Goal: Task Accomplishment & Management: Manage account settings

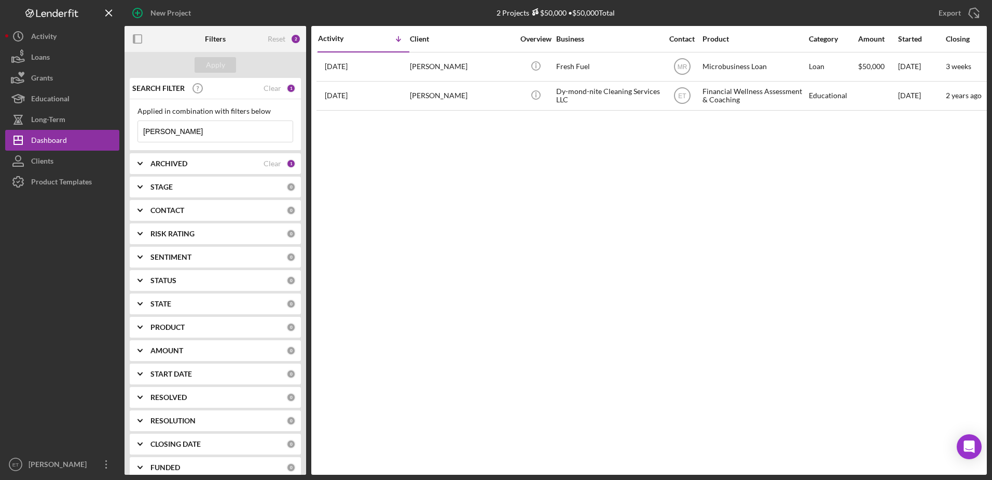
click at [207, 168] on div "ARCHIVED Clear 1" at bounding box center [223, 163] width 145 height 9
click at [149, 225] on div "Archived" at bounding box center [216, 225] width 156 height 17
click at [271, 165] on div "Clear" at bounding box center [273, 163] width 18 height 8
checkbox input "false"
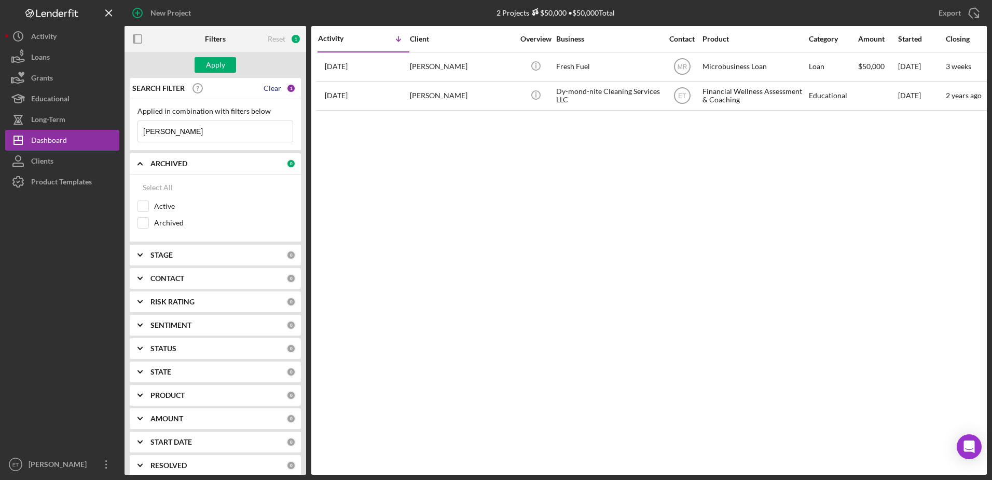
click at [270, 90] on div "Clear" at bounding box center [273, 88] width 18 height 8
click at [210, 67] on div "Apply" at bounding box center [215, 65] width 19 height 16
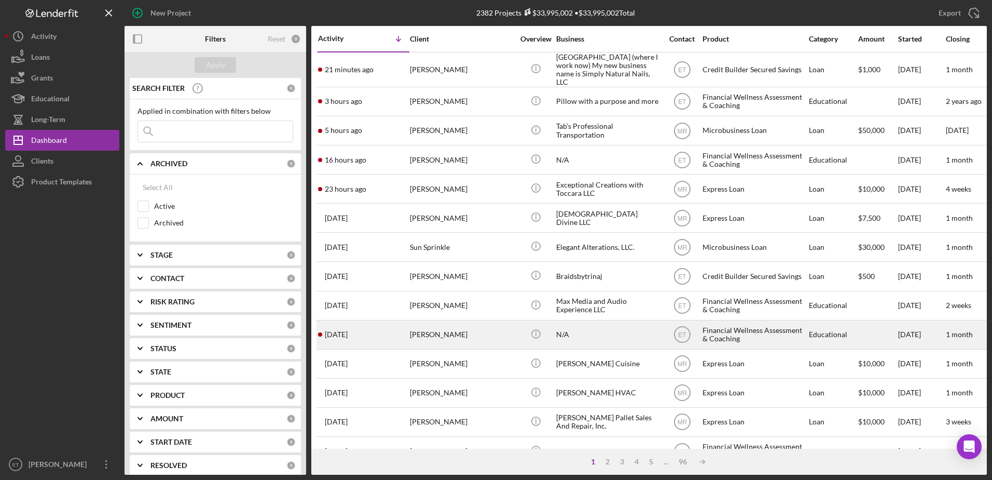
click at [578, 330] on div "N/A" at bounding box center [608, 335] width 104 height 28
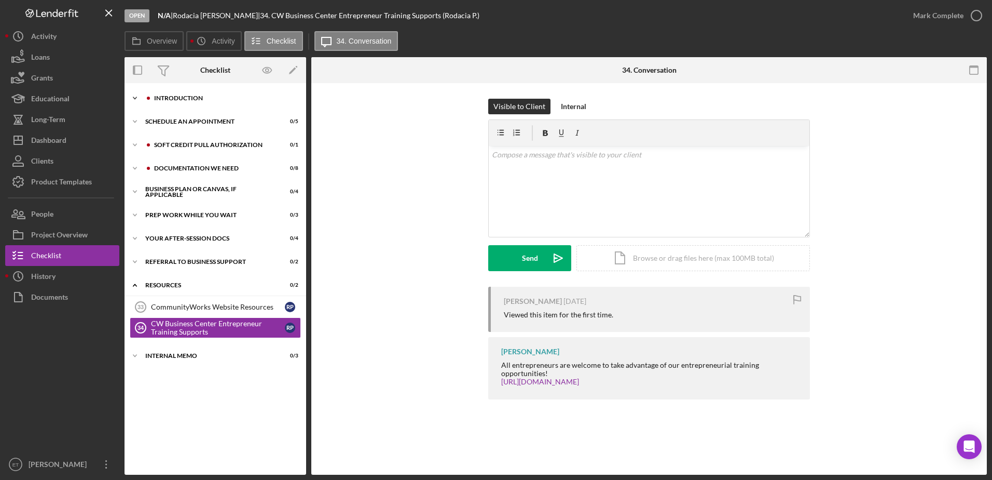
click at [175, 103] on div "Icon/Expander Introduction 0 / 7" at bounding box center [216, 98] width 182 height 21
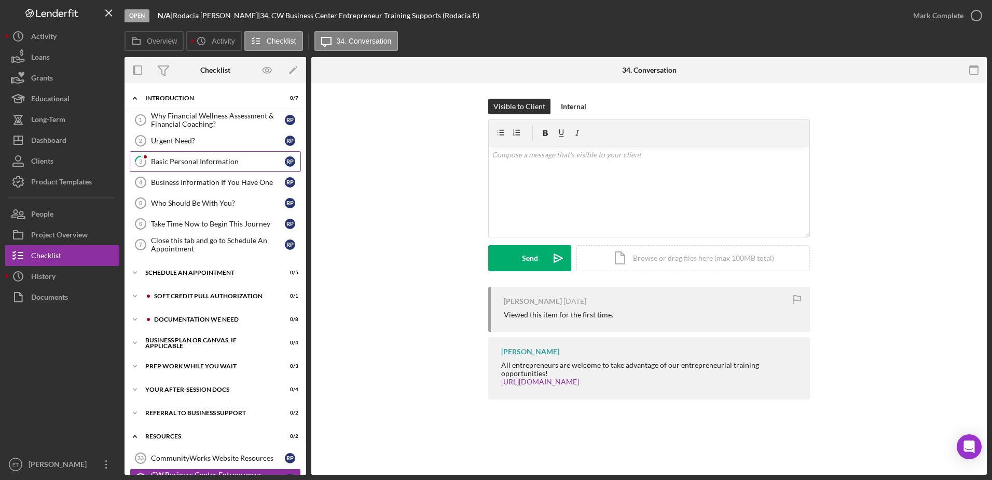
click at [184, 162] on div "Basic Personal Information" at bounding box center [218, 161] width 134 height 8
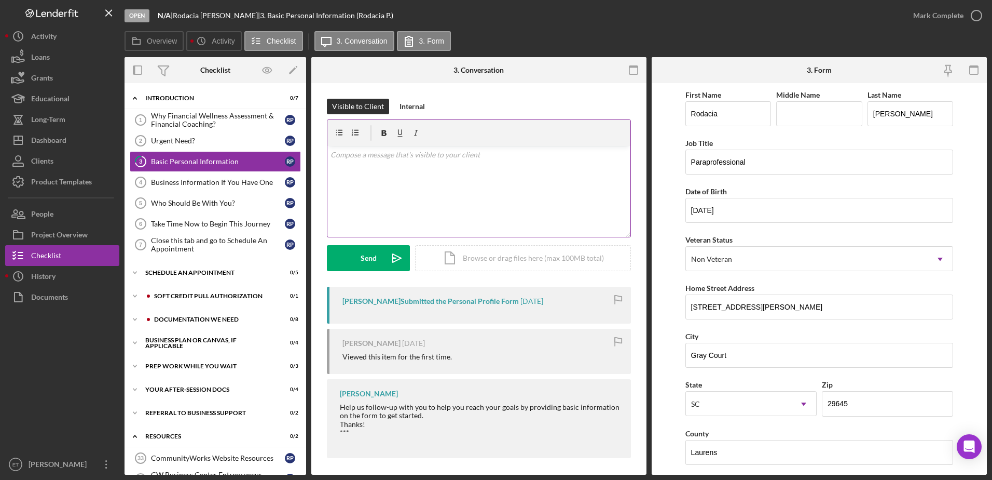
click at [430, 145] on div at bounding box center [479, 133] width 303 height 26
click at [426, 176] on div "v Color teal Color pink Remove color Add row above Add row below Add column bef…" at bounding box center [479, 191] width 303 height 91
click at [467, 194] on div "v Color teal Color pink Remove color Add row above Add row below Add column bef…" at bounding box center [479, 191] width 303 height 91
click at [330, 158] on div "v Color teal Color pink Remove color Add row above Add row below Add column bef…" at bounding box center [479, 191] width 303 height 91
click at [427, 160] on p "Howdy!! Thanks for coming in! You can go to section 9 to schedule an appointmen…" at bounding box center [479, 154] width 297 height 11
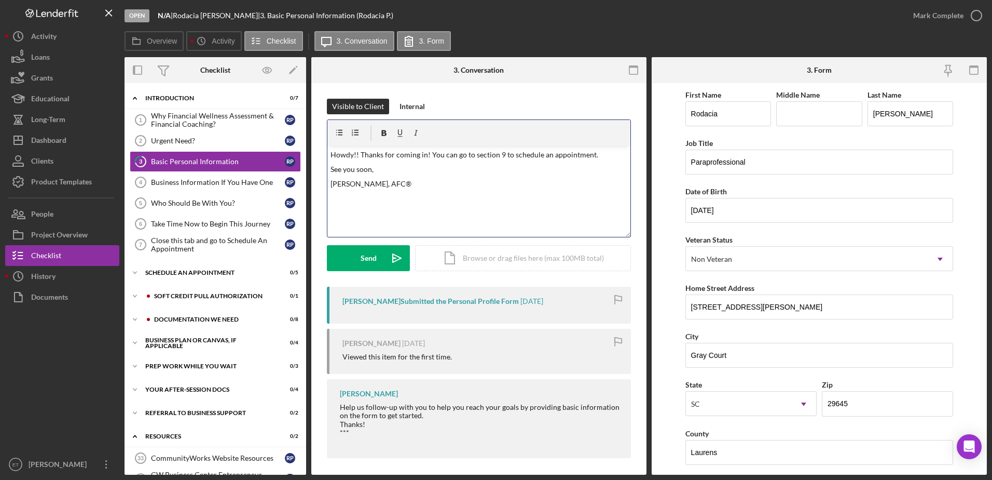
click at [331, 154] on p "Howdy!! Thanks for coming in! You can go to section 9 to schedule an appointmen…" at bounding box center [479, 154] width 297 height 11
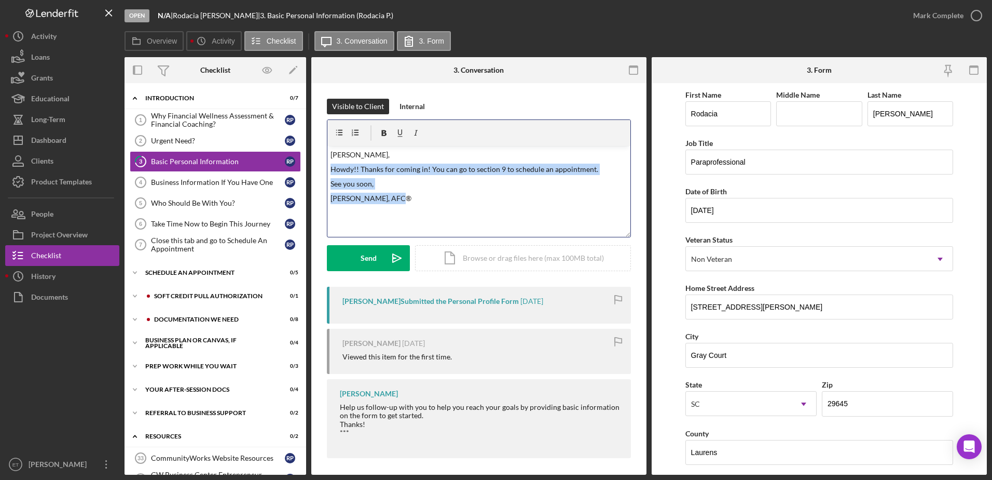
drag, startPoint x: 394, startPoint y: 203, endPoint x: 324, endPoint y: 167, distance: 79.4
click at [324, 167] on div "Visible to Client Internal v Color teal Color pink Remove color Add row above A…" at bounding box center [478, 281] width 335 height 396
copy div "Howdy!! Thanks for coming in! You can go to section 9 to schedule an appointmen…"
click at [442, 187] on p "See you soon," at bounding box center [479, 183] width 297 height 11
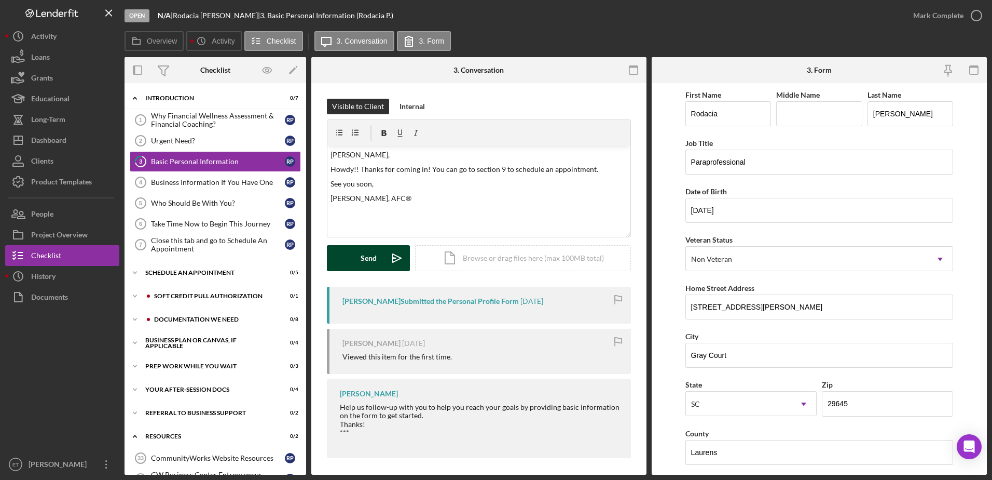
click at [375, 259] on div "Send" at bounding box center [369, 258] width 16 height 26
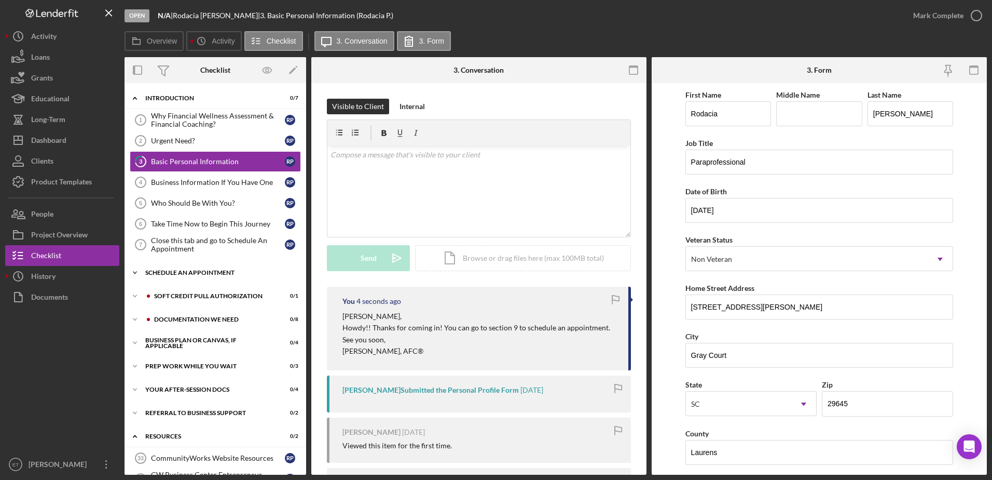
click at [171, 271] on div "Schedule An Appointment" at bounding box center [219, 272] width 148 height 6
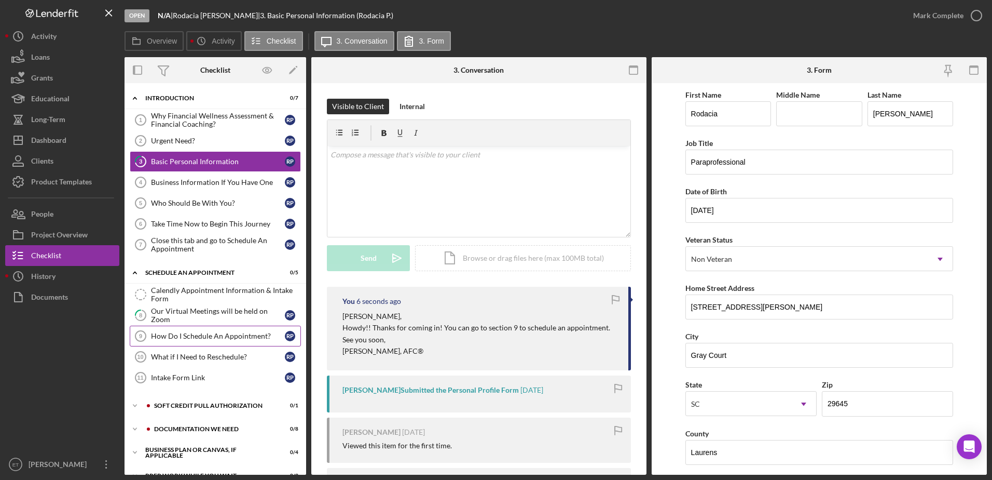
click at [202, 341] on link "How Do I Schedule An Appointment? 9 How Do I Schedule An Appointment? R P" at bounding box center [215, 335] width 171 height 21
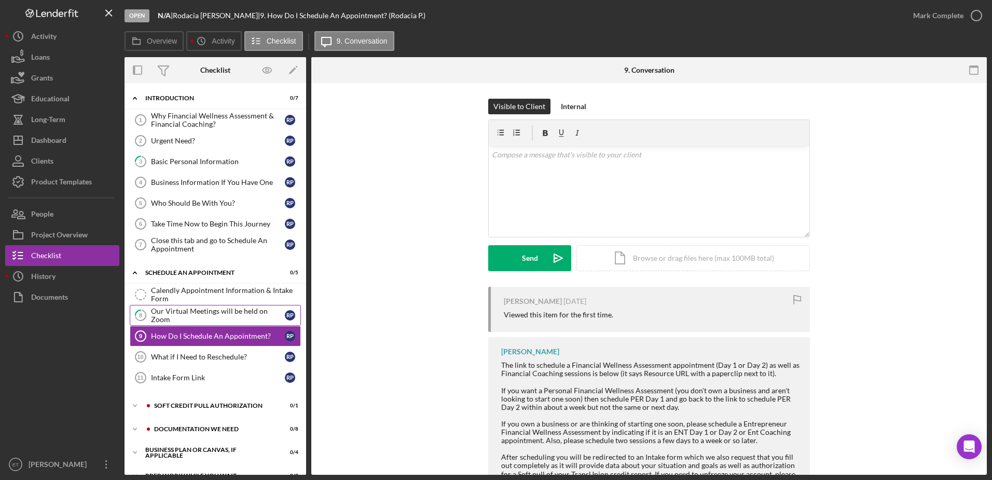
click at [192, 316] on div "Our Virtual Meetings will be held on Zoom" at bounding box center [218, 315] width 134 height 17
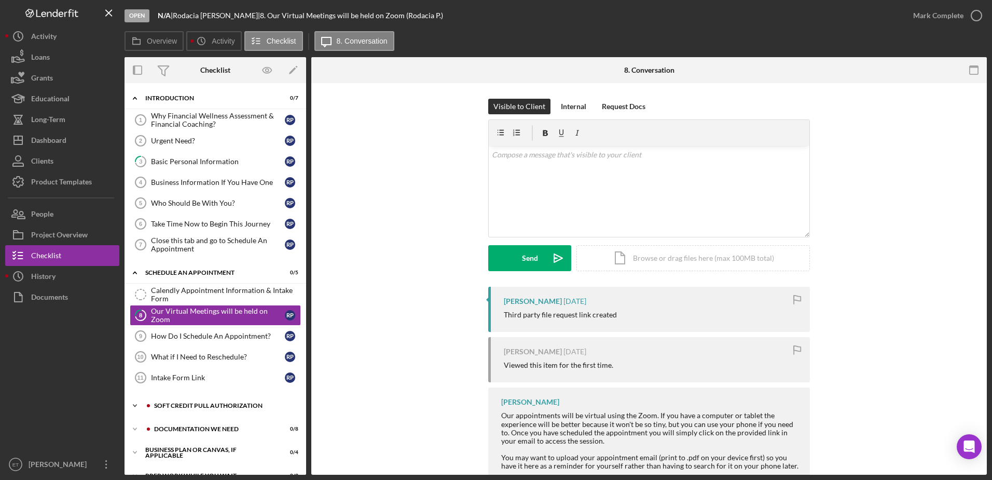
click at [187, 406] on div "Soft Credit Pull Authorization" at bounding box center [223, 405] width 139 height 6
click at [180, 426] on div "Credit Authorization" at bounding box center [218, 427] width 134 height 8
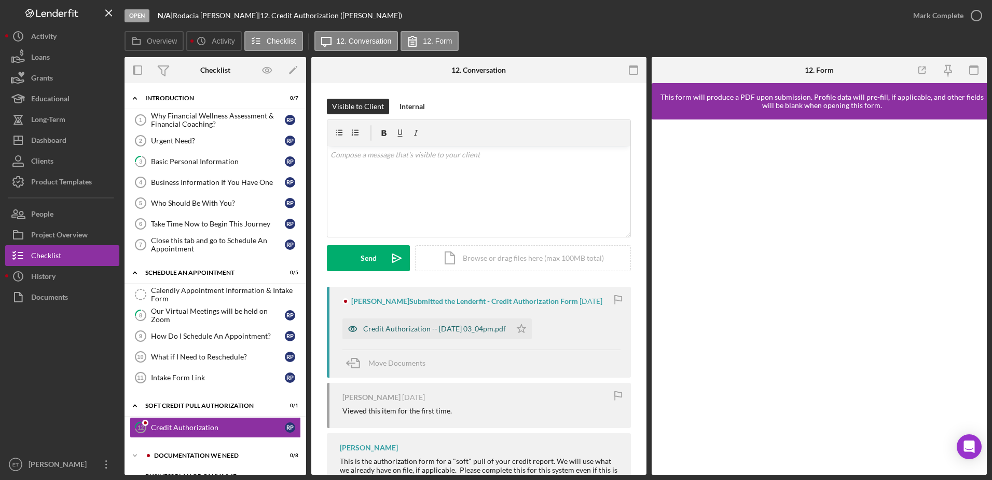
click at [349, 329] on icon "button" at bounding box center [353, 328] width 8 height 5
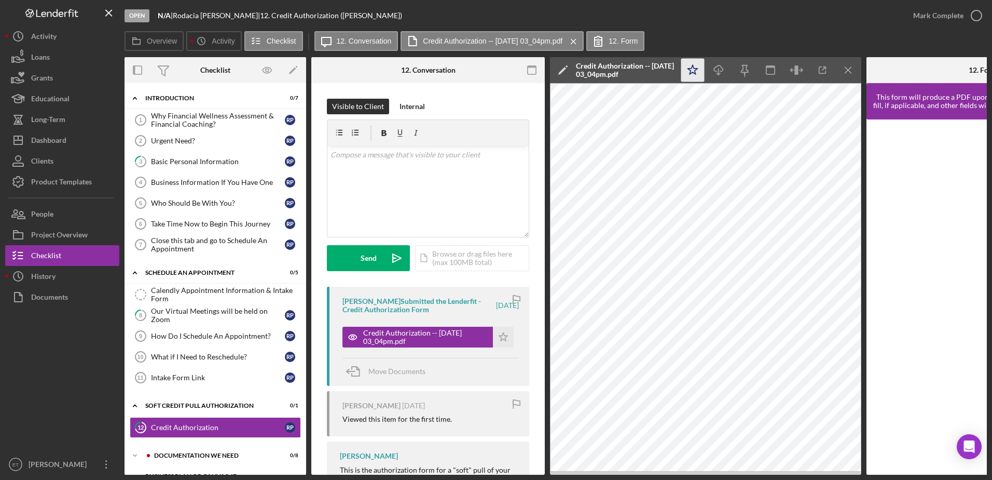
click at [696, 70] on polygon "button" at bounding box center [693, 69] width 10 height 9
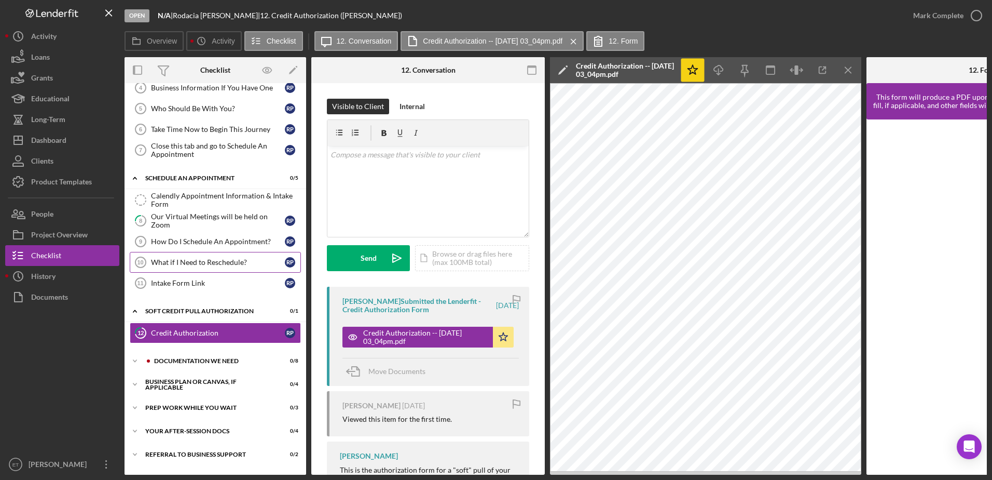
scroll to position [101, 0]
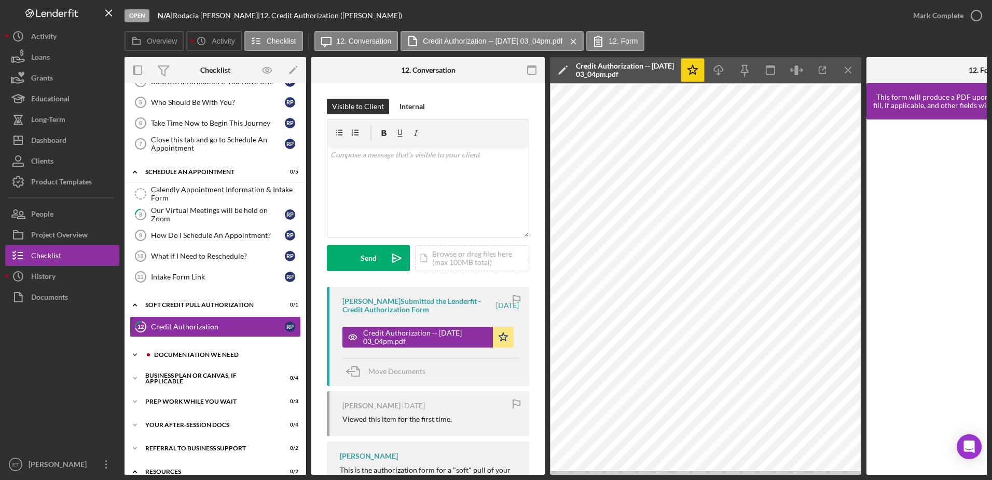
click at [187, 354] on div "Documentation We Need" at bounding box center [223, 354] width 139 height 6
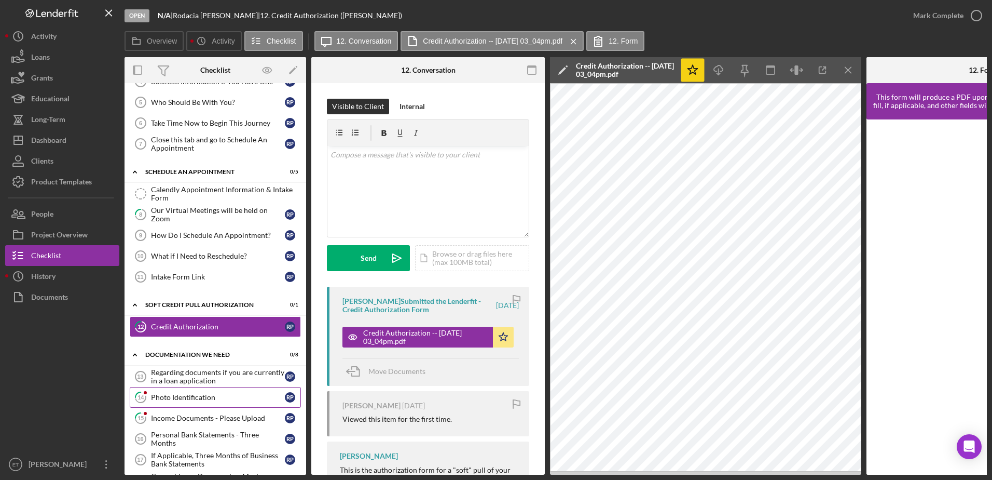
click at [182, 396] on div "Photo Identification" at bounding box center [218, 397] width 134 height 8
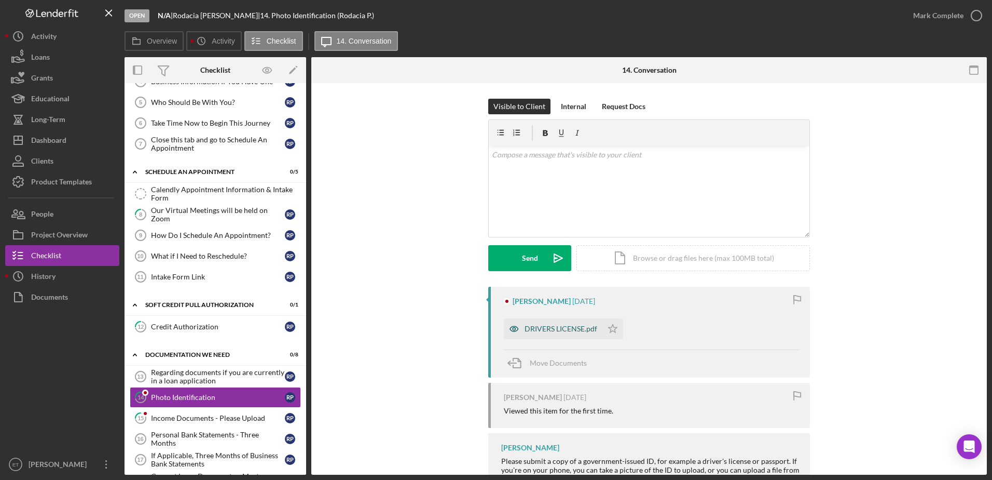
click at [513, 325] on icon "button" at bounding box center [514, 328] width 21 height 21
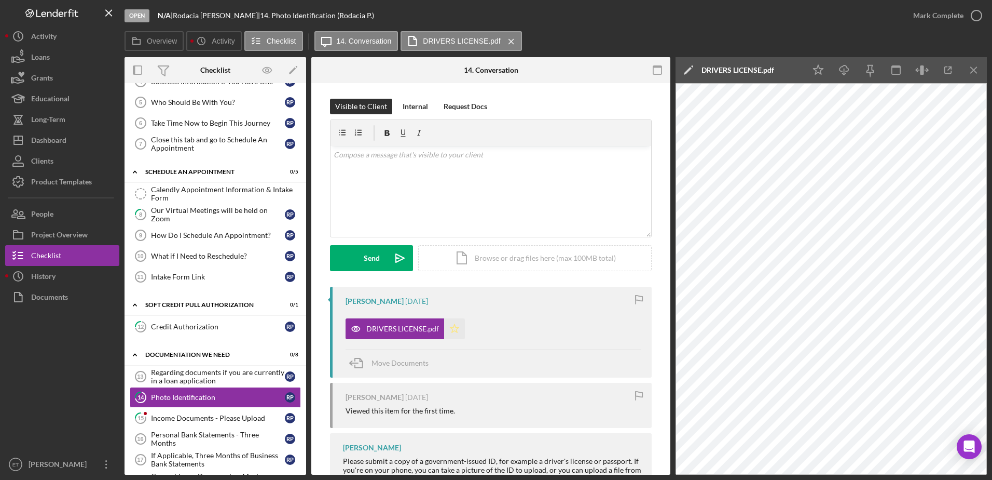
click at [456, 329] on icon "Icon/Star" at bounding box center [454, 328] width 21 height 21
click at [974, 19] on icon "button" at bounding box center [977, 16] width 26 height 26
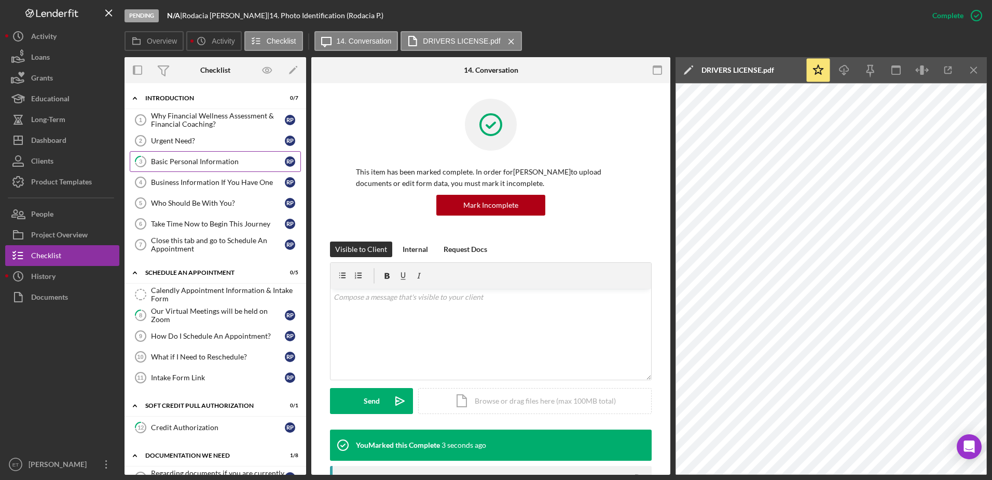
click at [208, 164] on div "Basic Personal Information" at bounding box center [218, 161] width 134 height 8
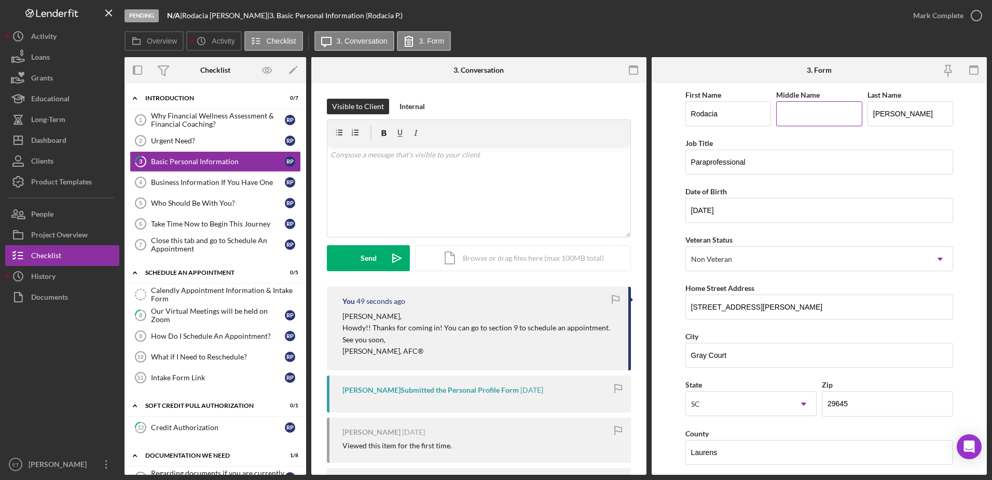
click at [794, 121] on input "Middle Name" at bounding box center [820, 113] width 86 height 25
click at [794, 121] on input "C" at bounding box center [820, 113] width 86 height 25
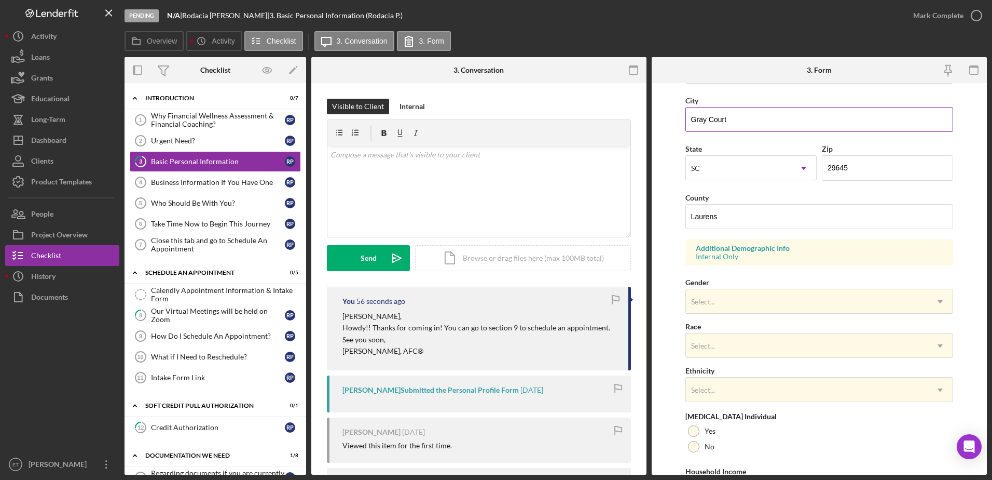
scroll to position [238, 0]
type input "Charvon"
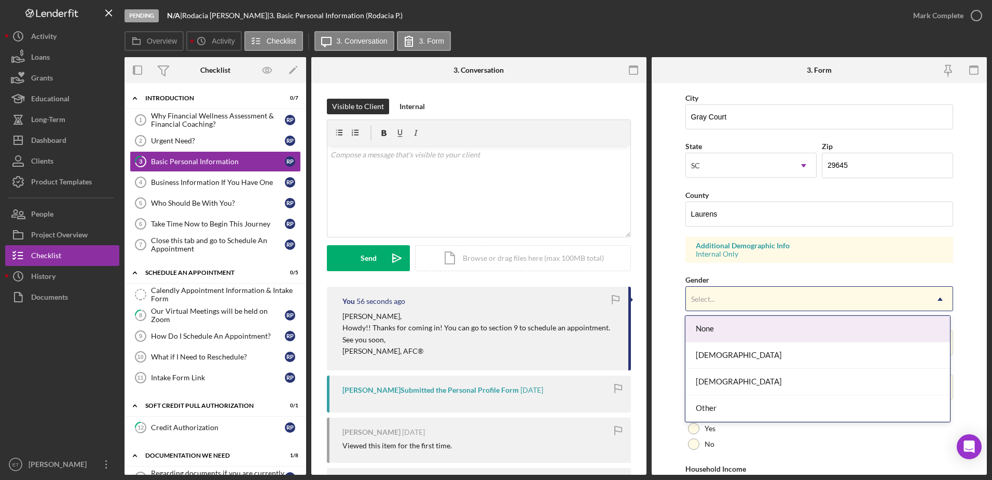
click at [740, 298] on div "Select..." at bounding box center [807, 299] width 242 height 24
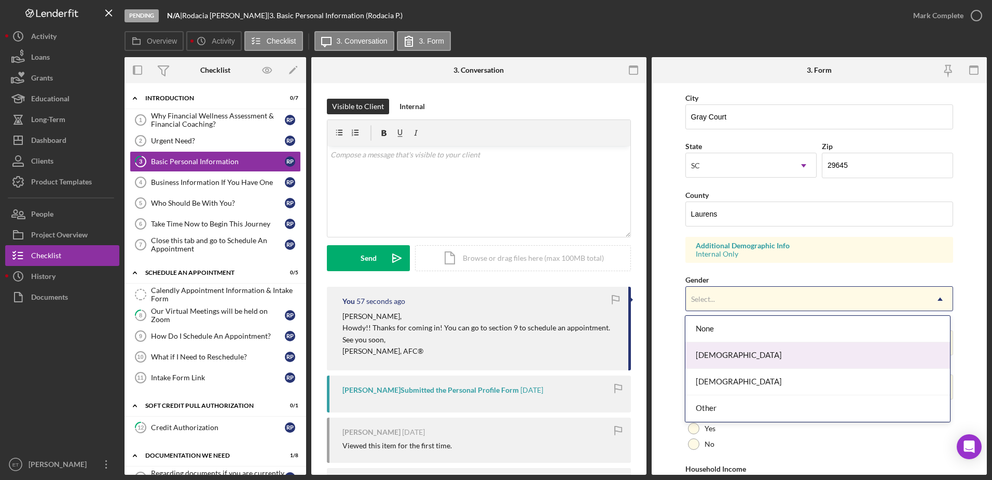
click at [737, 355] on div "Female" at bounding box center [818, 355] width 265 height 26
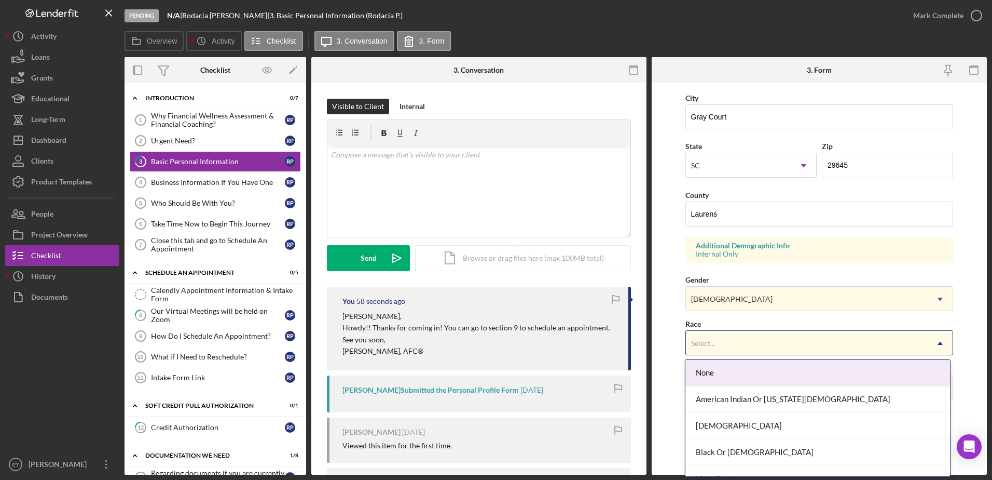
click at [734, 348] on div "Select..." at bounding box center [807, 343] width 242 height 24
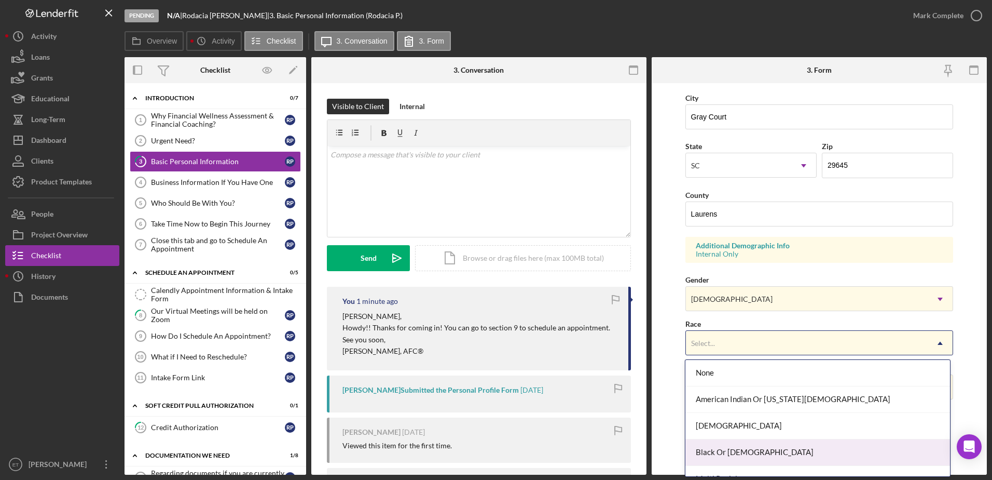
click at [741, 450] on div "Black Or African American" at bounding box center [818, 452] width 265 height 26
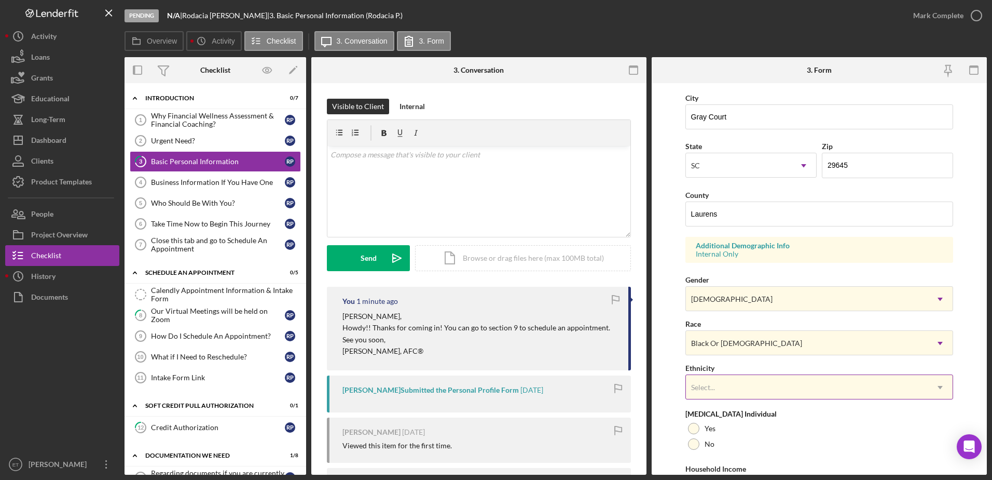
scroll to position [302, 0]
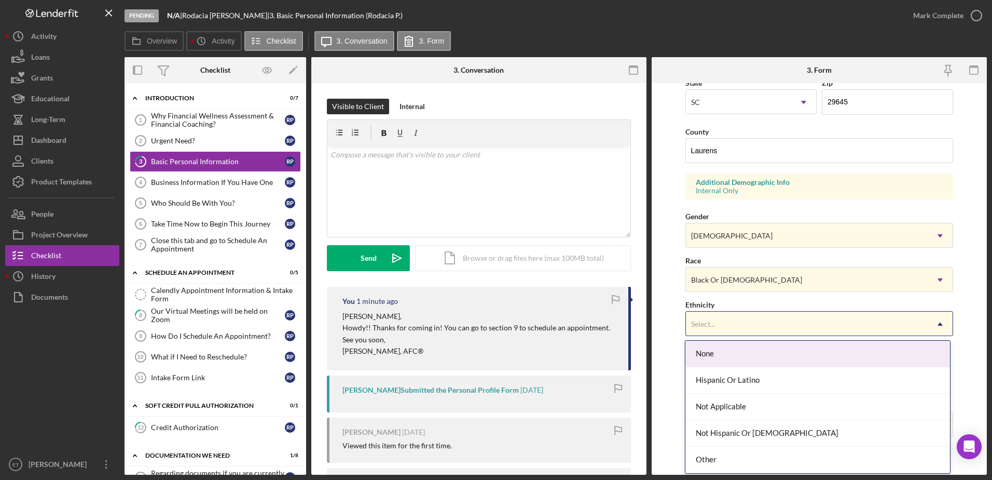
click at [740, 326] on div "Select..." at bounding box center [807, 324] width 242 height 24
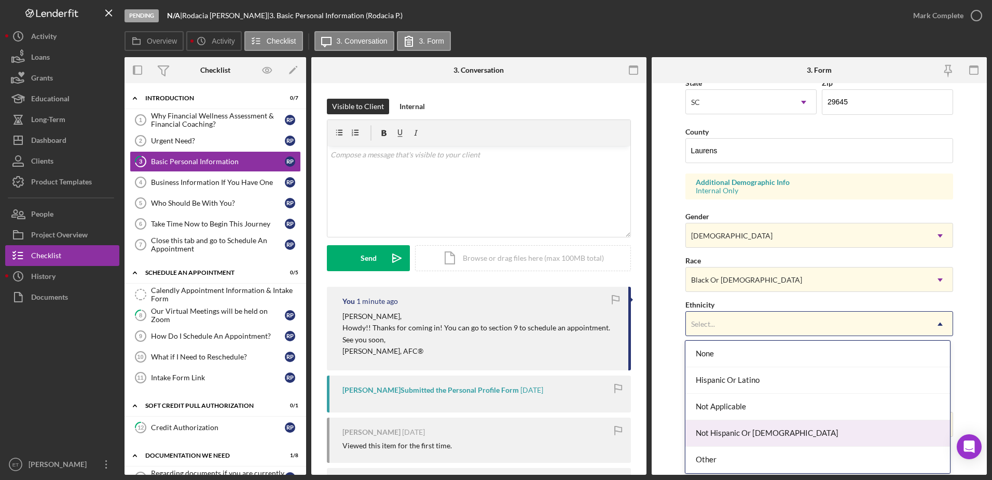
click at [746, 435] on div "Not Hispanic Or Latino" at bounding box center [818, 433] width 265 height 26
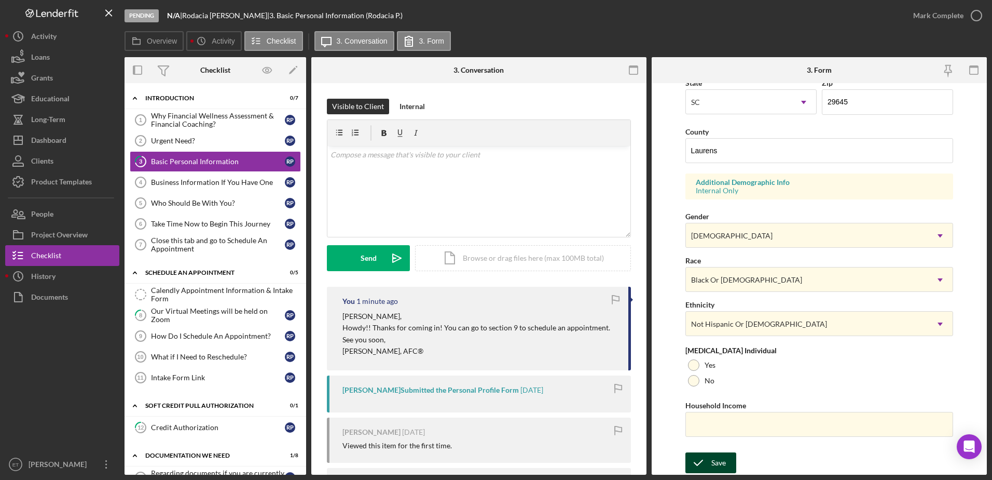
click at [712, 463] on div "Save" at bounding box center [719, 462] width 15 height 21
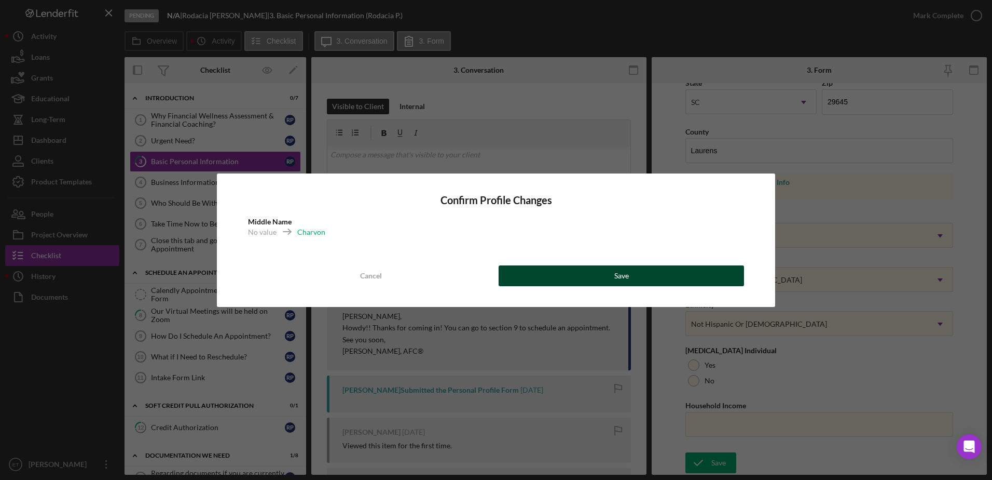
click at [647, 275] on button "Save" at bounding box center [622, 275] width 246 height 21
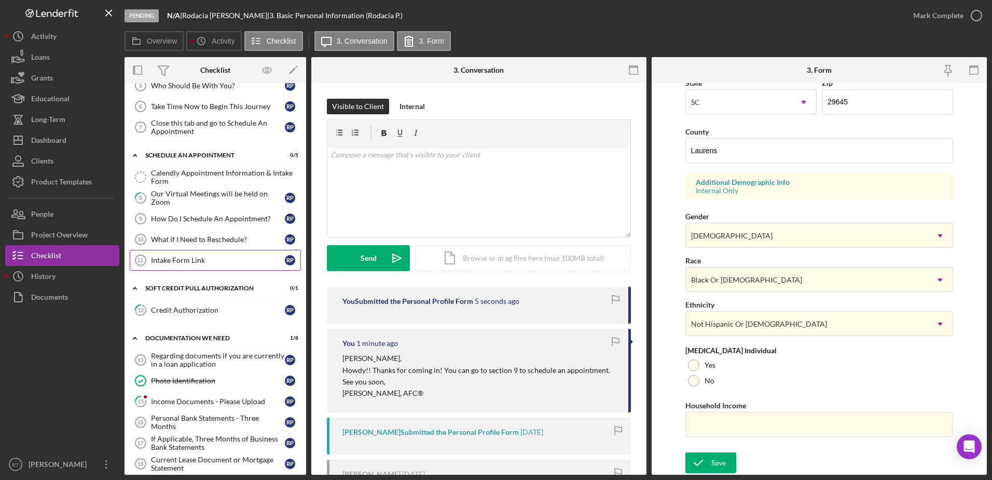
scroll to position [118, 0]
click at [187, 401] on div "Income Documents - Please Upload" at bounding box center [218, 401] width 134 height 8
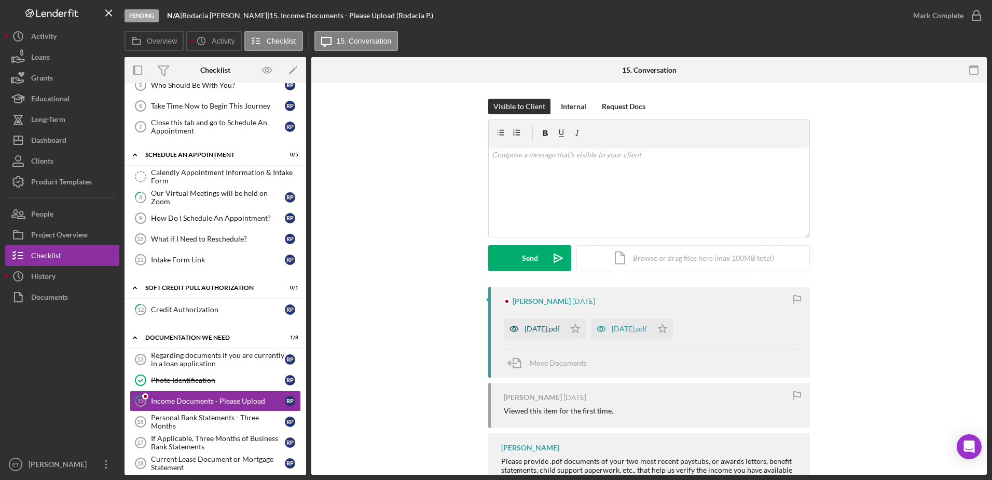
click at [514, 326] on icon "button" at bounding box center [514, 328] width 8 height 5
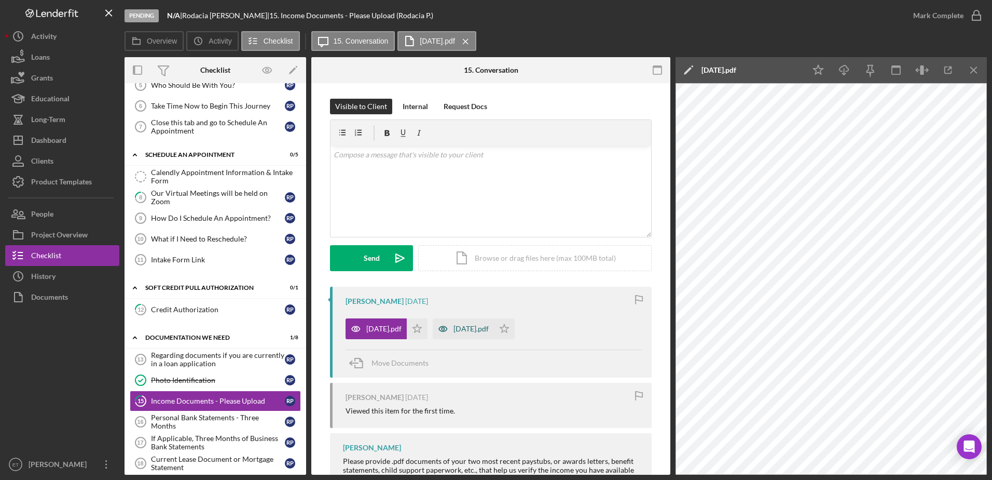
click at [443, 329] on icon "button" at bounding box center [443, 328] width 21 height 21
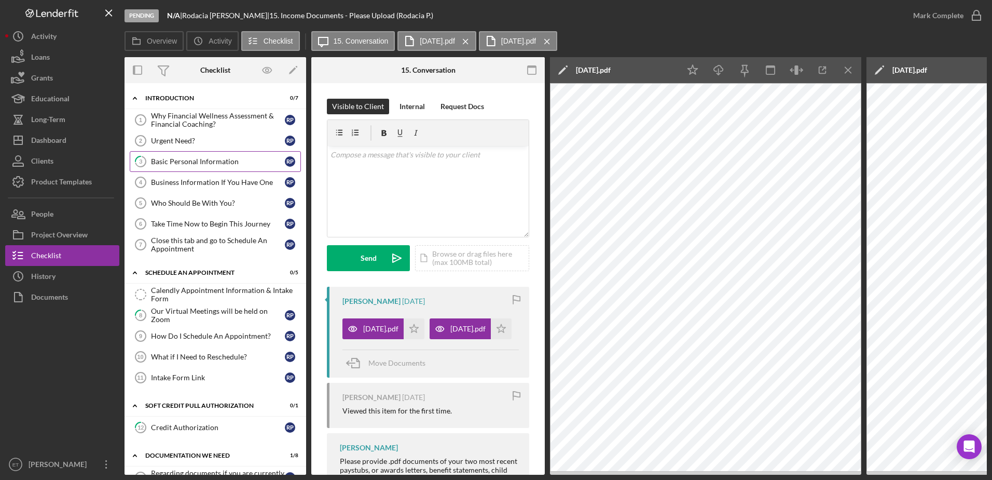
click at [208, 160] on div "Basic Personal Information" at bounding box center [218, 161] width 134 height 8
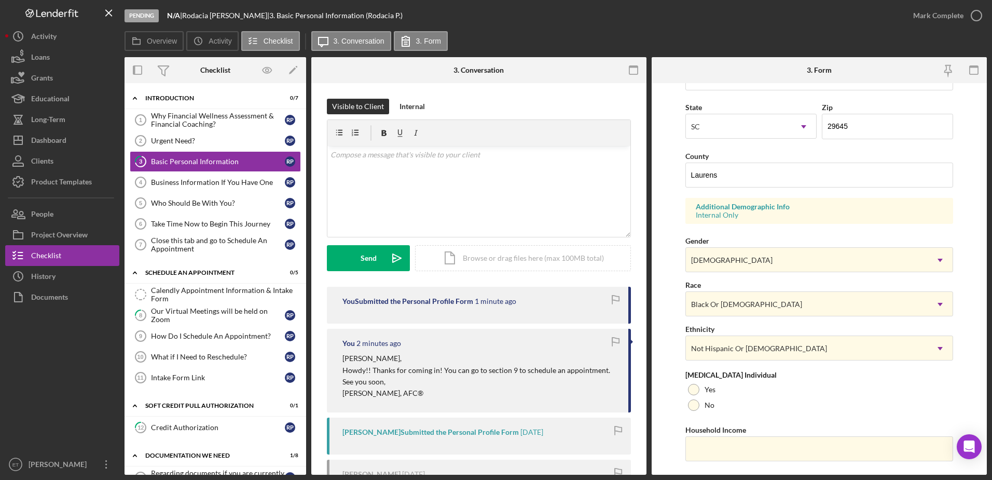
scroll to position [302, 0]
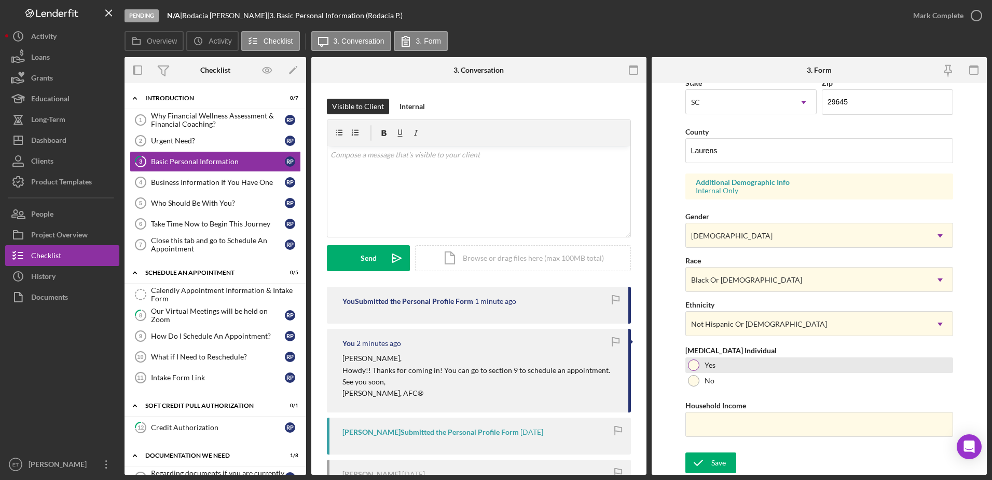
click at [693, 366] on div at bounding box center [693, 364] width 11 height 11
click at [722, 421] on input "Household Income" at bounding box center [820, 424] width 268 height 25
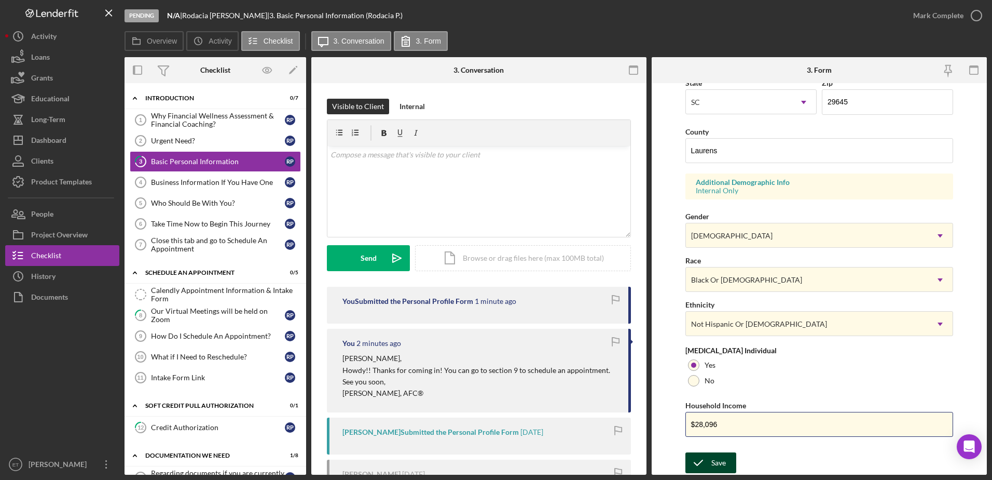
type input "$28,096"
click at [714, 462] on div "Save" at bounding box center [719, 462] width 15 height 21
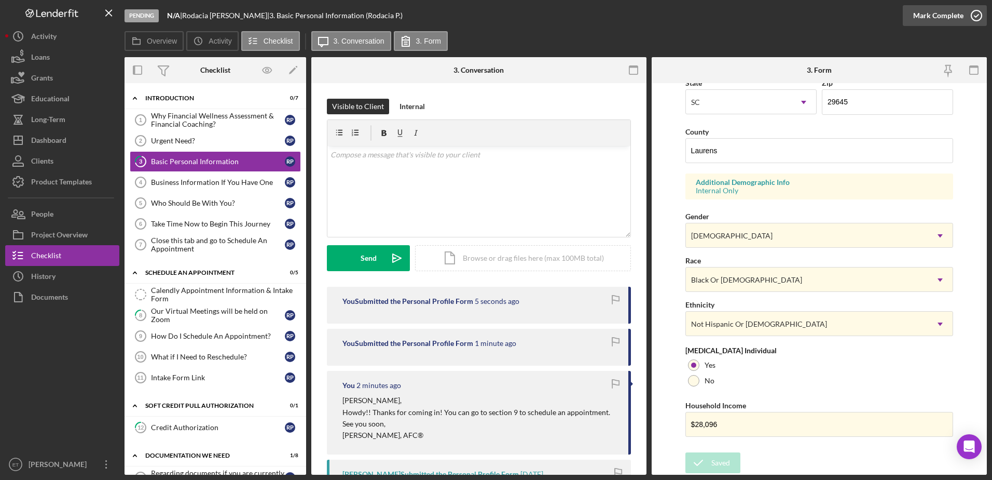
click at [980, 20] on icon "button" at bounding box center [977, 16] width 26 height 26
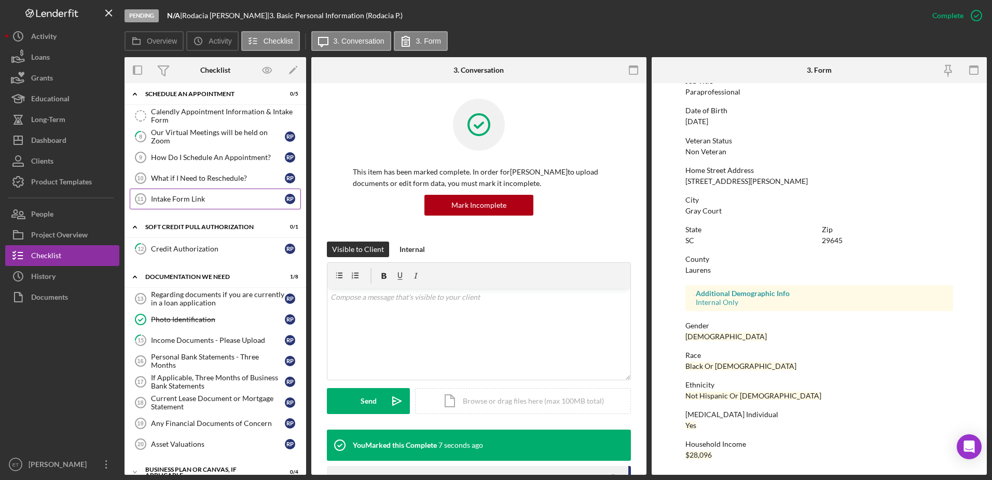
scroll to position [180, 0]
click at [199, 251] on div "Credit Authorization" at bounding box center [218, 247] width 134 height 8
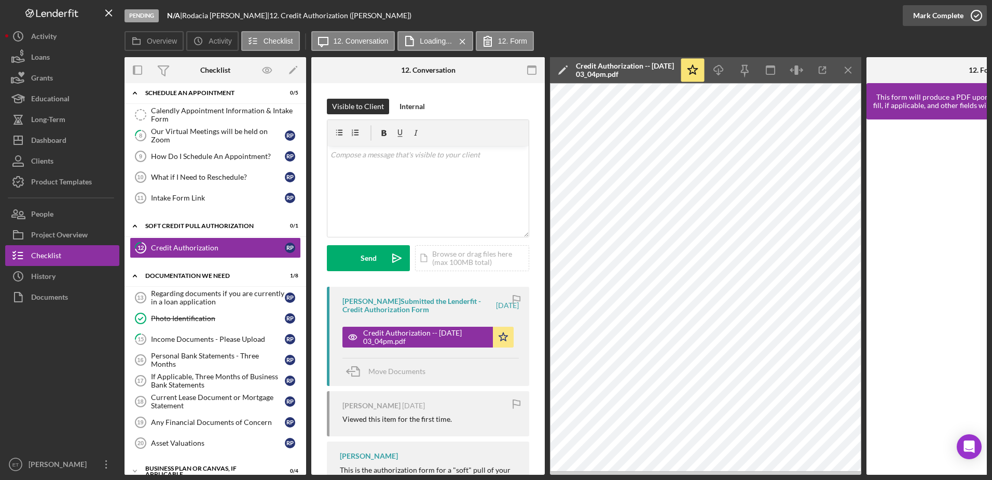
click at [977, 16] on icon "button" at bounding box center [977, 16] width 26 height 26
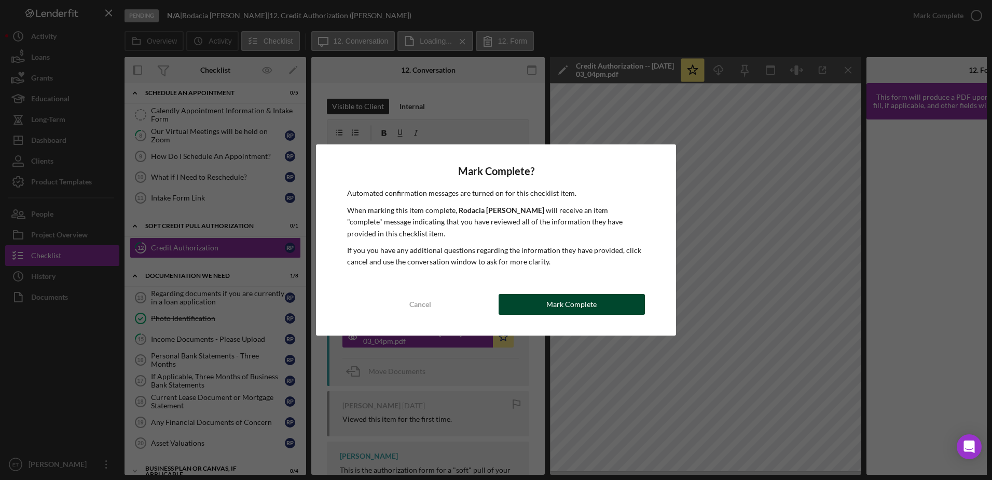
click at [559, 305] on div "Mark Complete" at bounding box center [572, 304] width 50 height 21
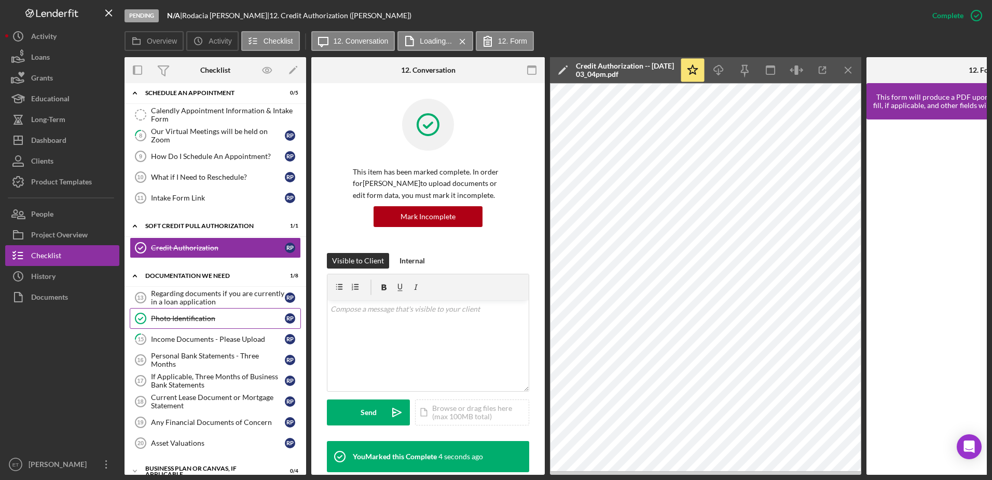
click at [162, 318] on div "Photo Identification" at bounding box center [218, 318] width 134 height 8
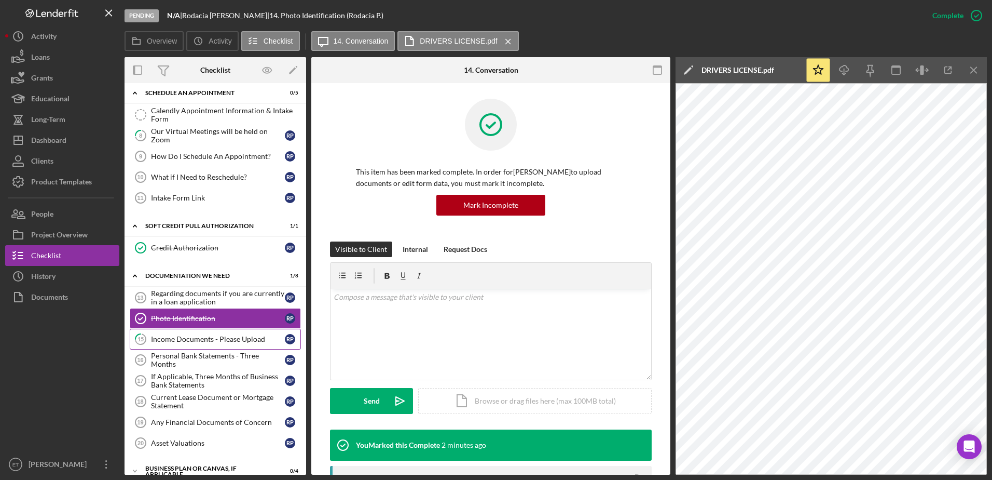
click at [187, 339] on div "Income Documents - Please Upload" at bounding box center [218, 339] width 134 height 8
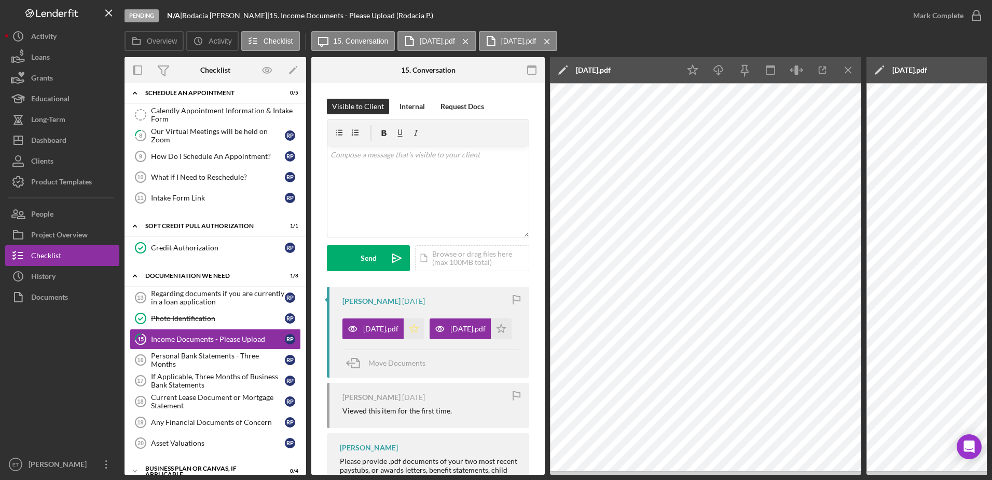
click at [418, 322] on icon "Icon/Star" at bounding box center [414, 328] width 21 height 21
click at [491, 339] on icon "Icon/Star" at bounding box center [501, 328] width 21 height 21
click at [976, 16] on icon "button" at bounding box center [977, 16] width 26 height 26
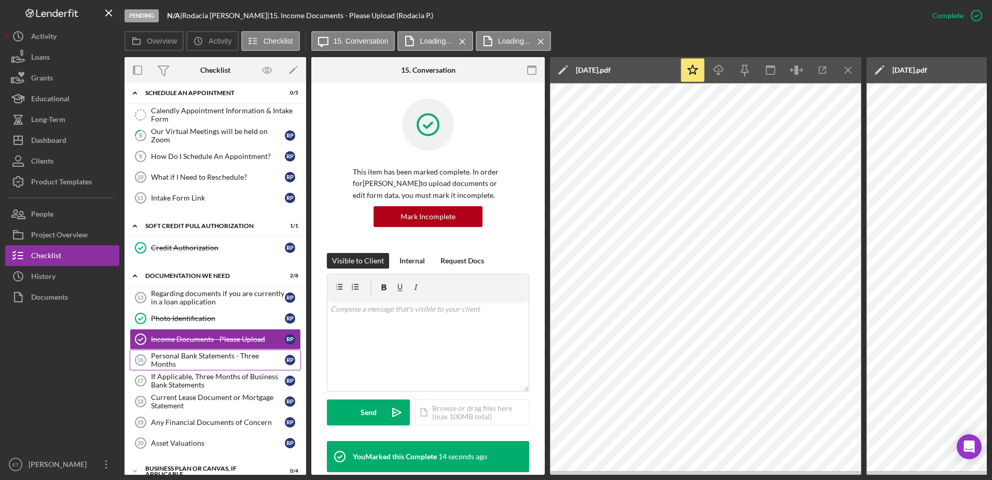
click at [175, 362] on div "Personal Bank Statements - Three Months" at bounding box center [218, 359] width 134 height 17
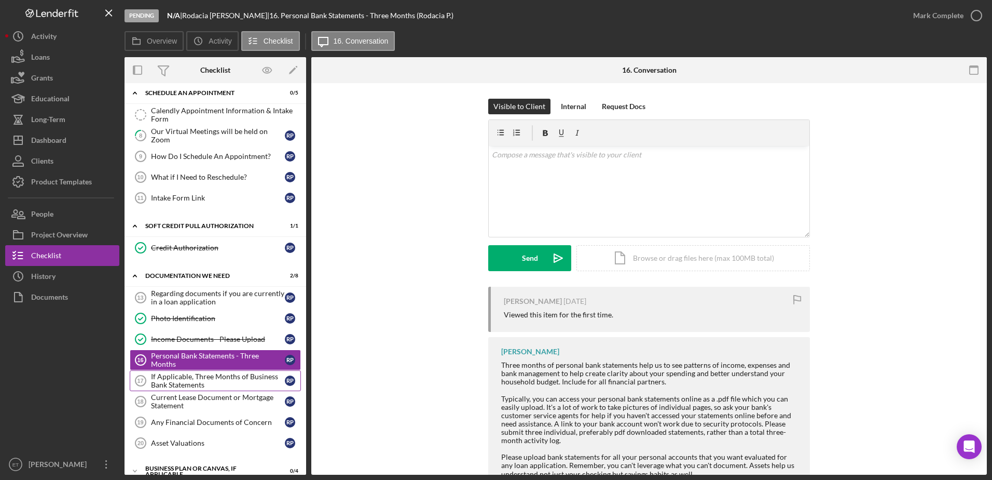
click at [173, 384] on div "If Applicable, Three Months of Business Bank Statements" at bounding box center [218, 380] width 134 height 17
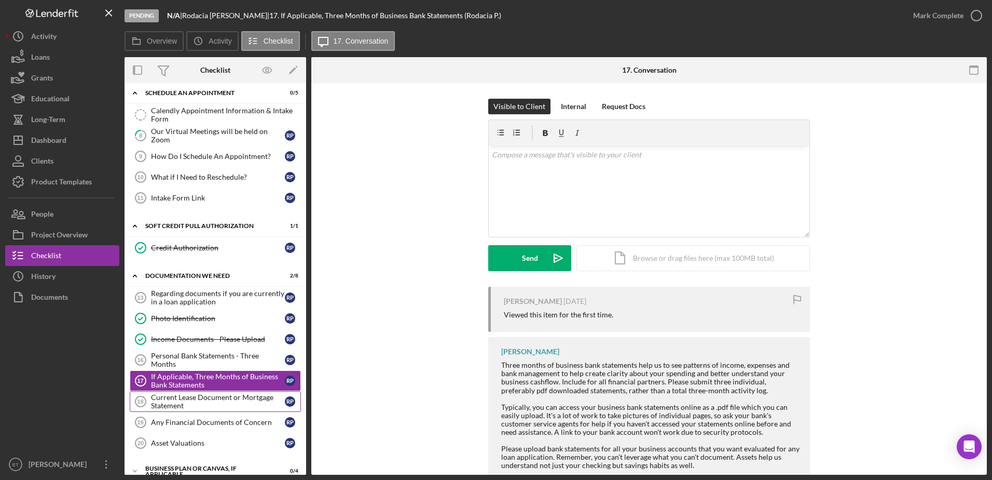
click at [179, 400] on div "Current Lease Document or Mortgage Statement" at bounding box center [218, 401] width 134 height 17
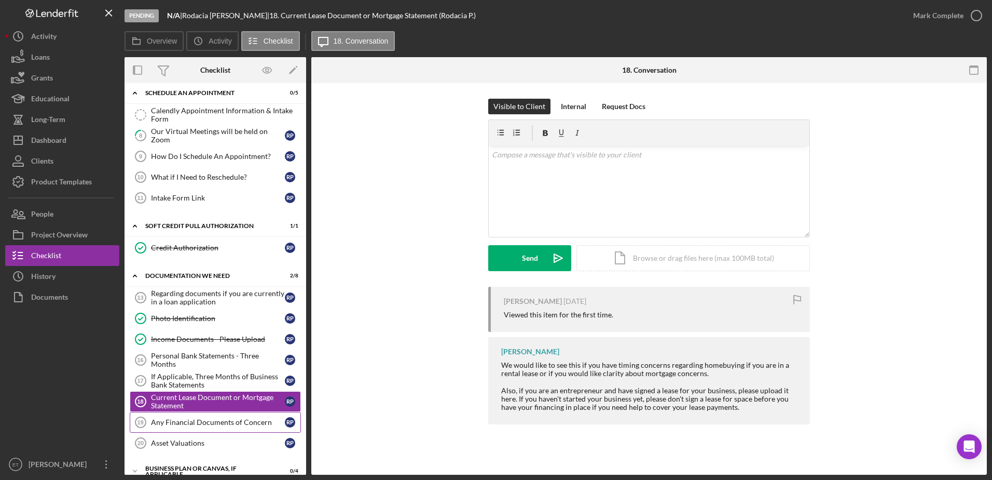
click at [187, 426] on div "Any Financial Documents of Concern" at bounding box center [218, 422] width 134 height 8
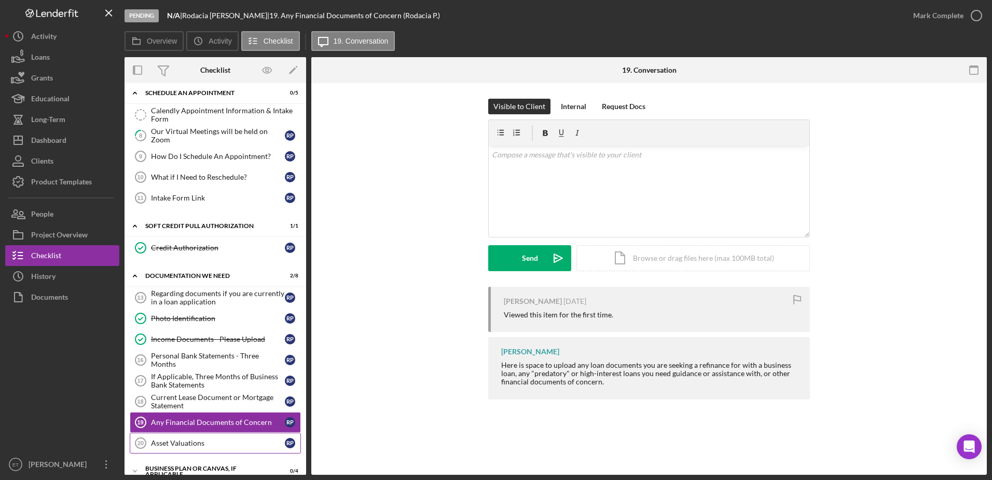
click at [193, 446] on div "Asset Valuations" at bounding box center [218, 443] width 134 height 8
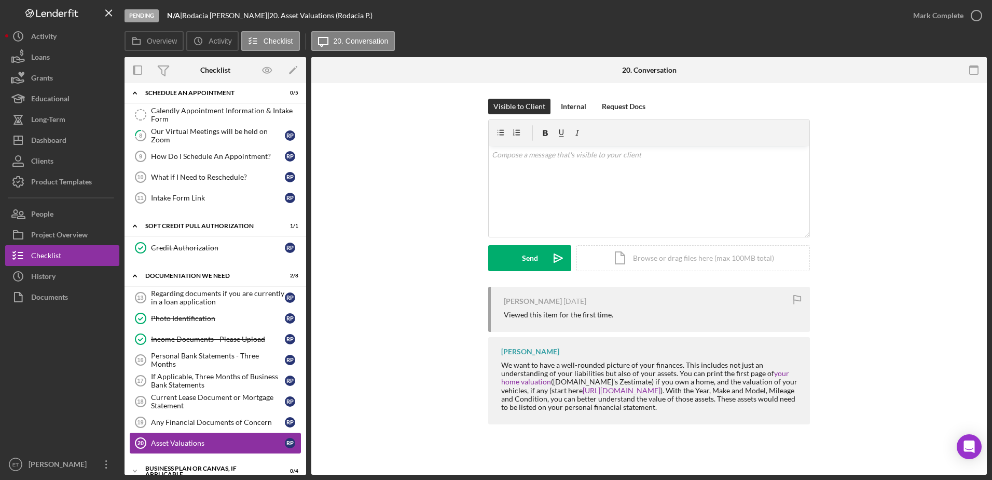
scroll to position [356, 0]
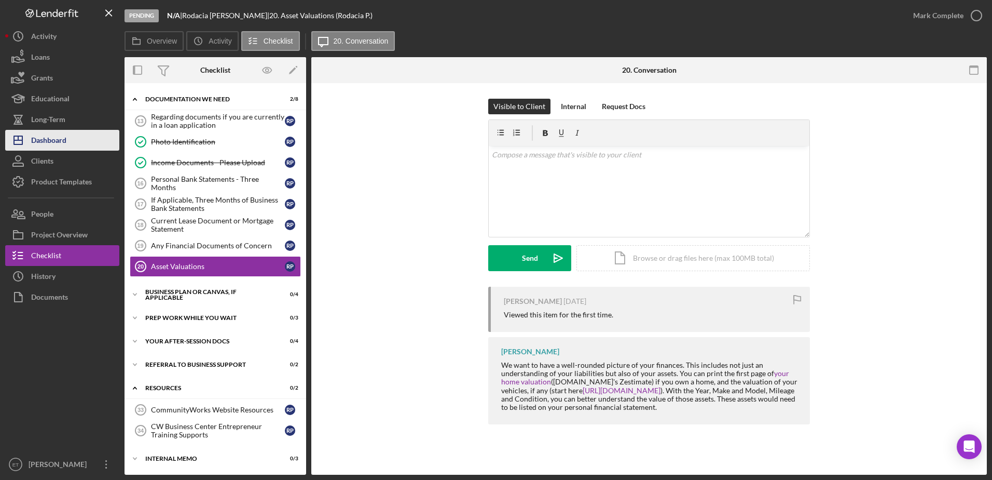
click at [56, 138] on div "Dashboard" at bounding box center [48, 141] width 35 height 23
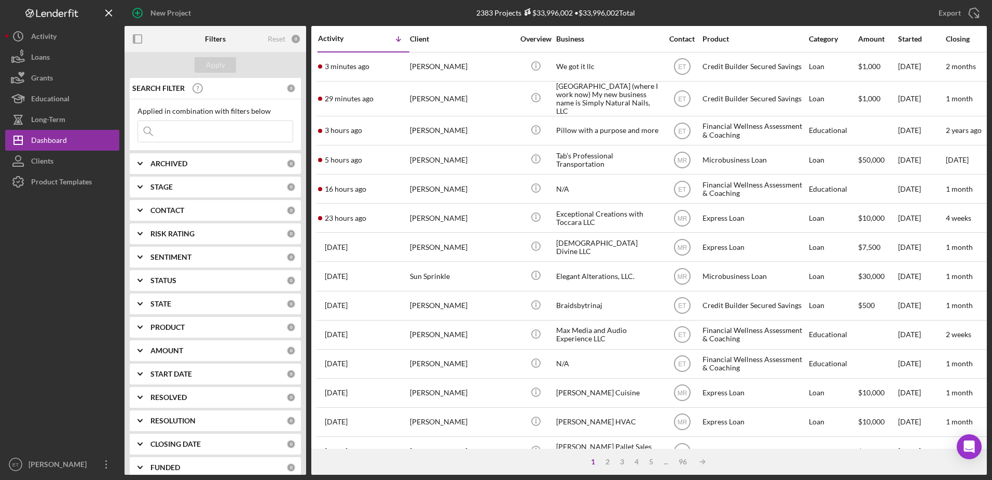
click at [195, 136] on input at bounding box center [215, 131] width 155 height 21
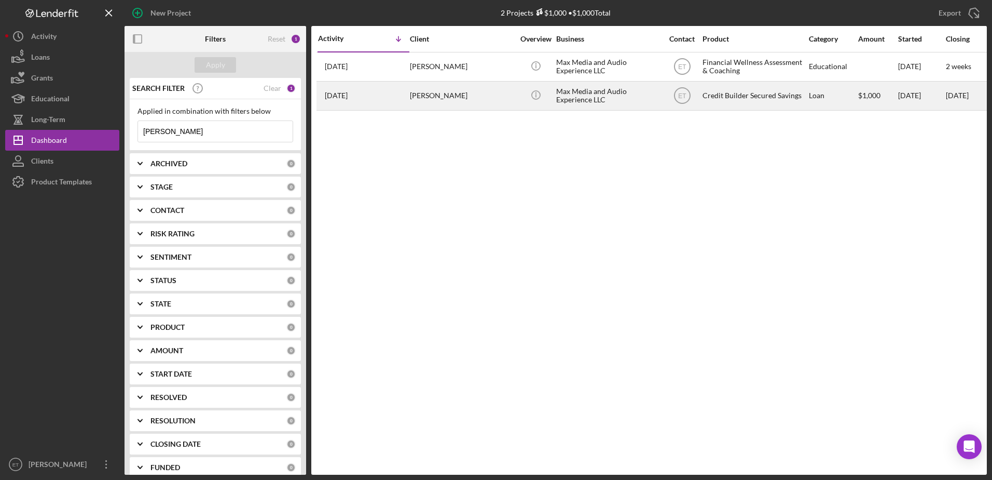
type input "[PERSON_NAME]"
click at [461, 98] on div "[PERSON_NAME]" at bounding box center [462, 96] width 104 height 28
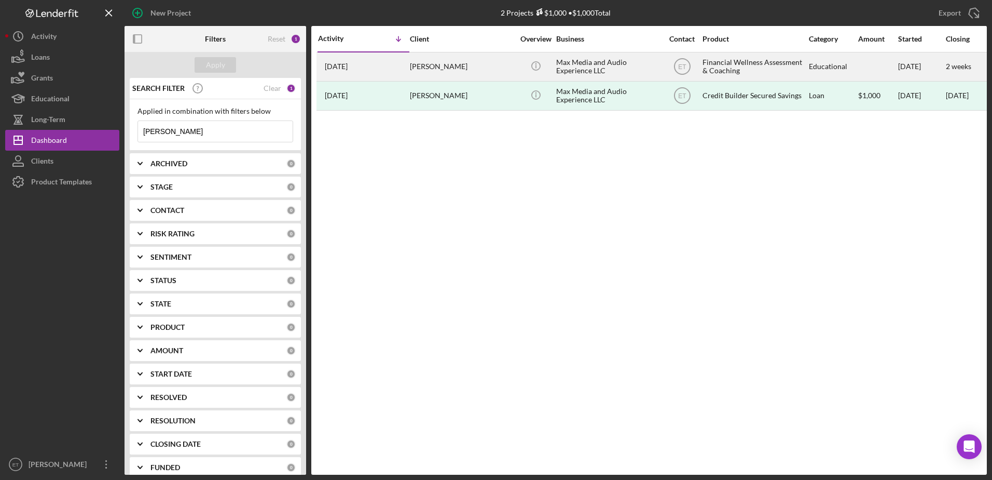
click at [522, 75] on div "Icon/Info" at bounding box center [535, 67] width 39 height 28
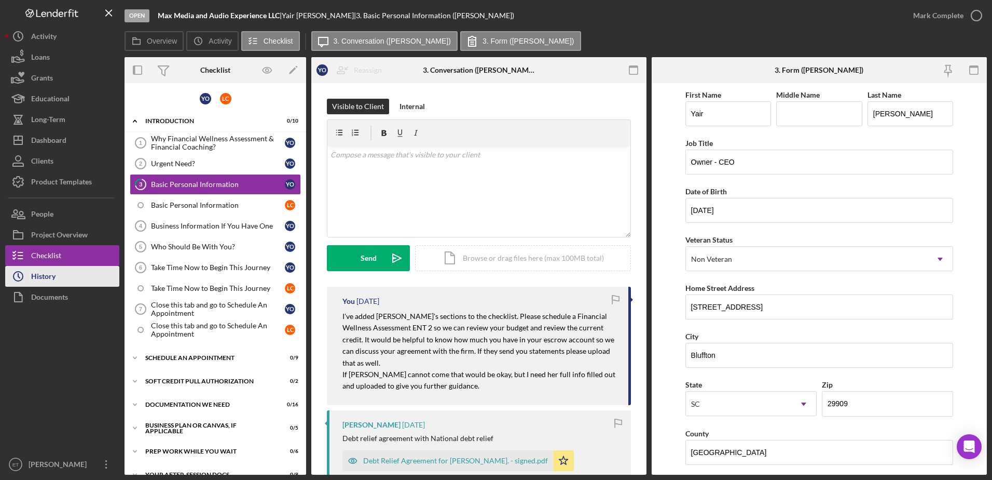
click at [49, 277] on div "History" at bounding box center [43, 277] width 24 height 23
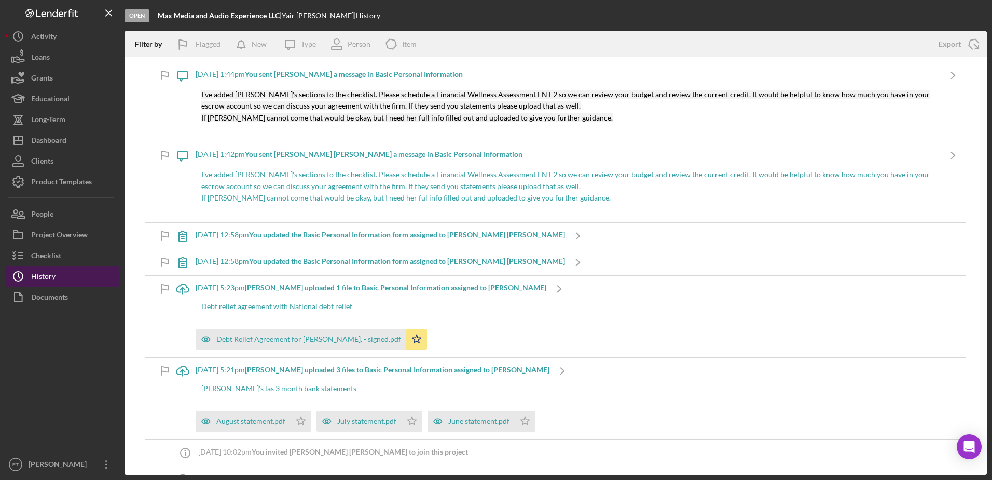
click at [49, 277] on div "History" at bounding box center [43, 277] width 24 height 23
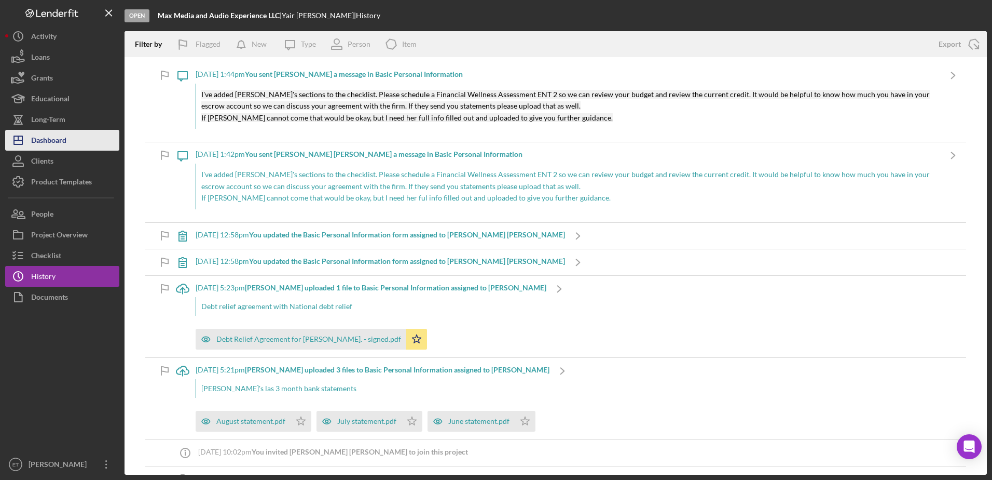
click at [48, 143] on div "Dashboard" at bounding box center [48, 141] width 35 height 23
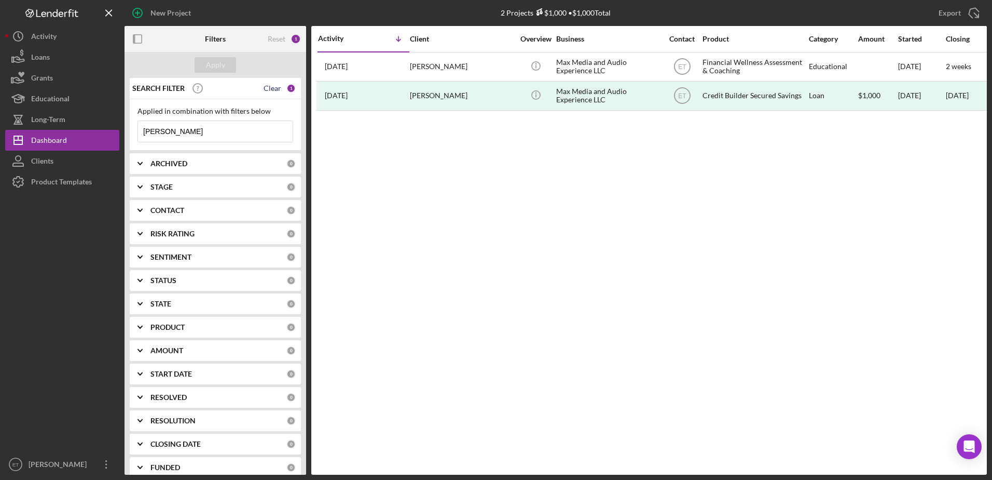
click at [267, 87] on div "Clear" at bounding box center [273, 88] width 18 height 8
click at [277, 40] on div "Reset" at bounding box center [277, 39] width 18 height 8
click at [214, 58] on div "Apply" at bounding box center [215, 65] width 19 height 16
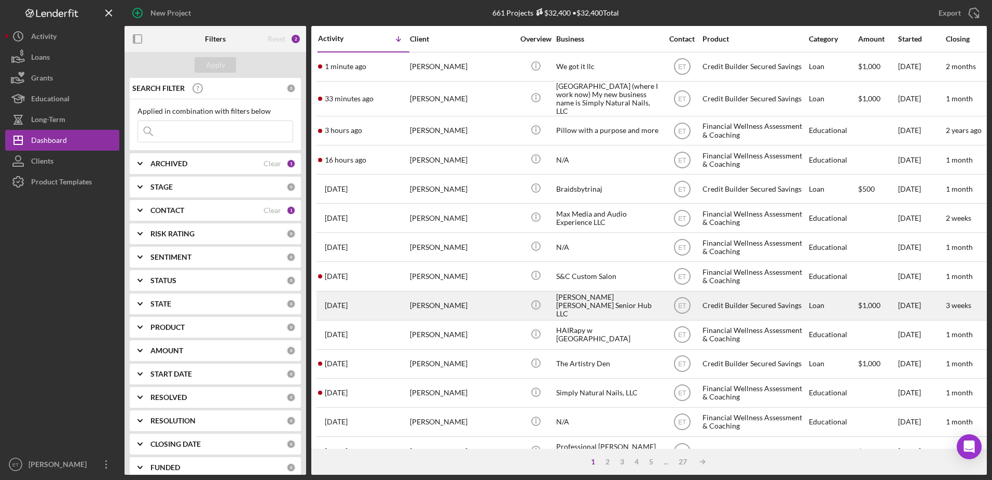
click at [471, 295] on div "[PERSON_NAME]" at bounding box center [462, 306] width 104 height 28
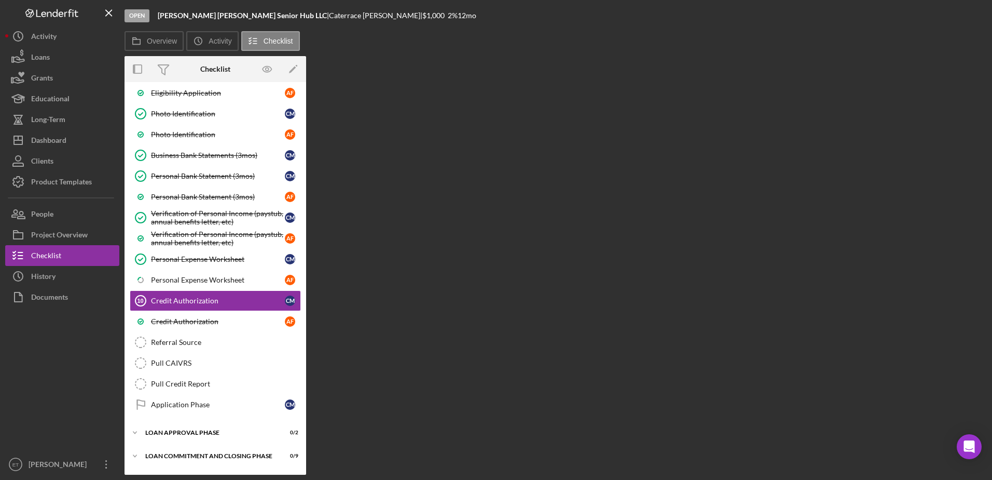
scroll to position [176, 0]
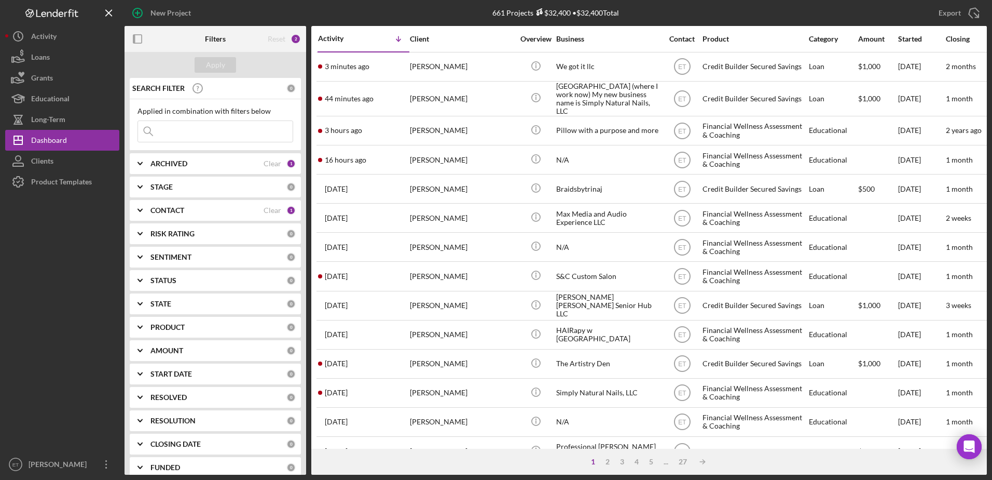
click at [294, 40] on div "2" at bounding box center [296, 39] width 10 height 10
click at [273, 164] on div "Clear" at bounding box center [273, 163] width 18 height 8
click at [275, 38] on div "Reset" at bounding box center [277, 39] width 18 height 8
click at [270, 167] on div "Clear" at bounding box center [273, 163] width 18 height 8
click at [268, 210] on div "Clear" at bounding box center [273, 210] width 18 height 8
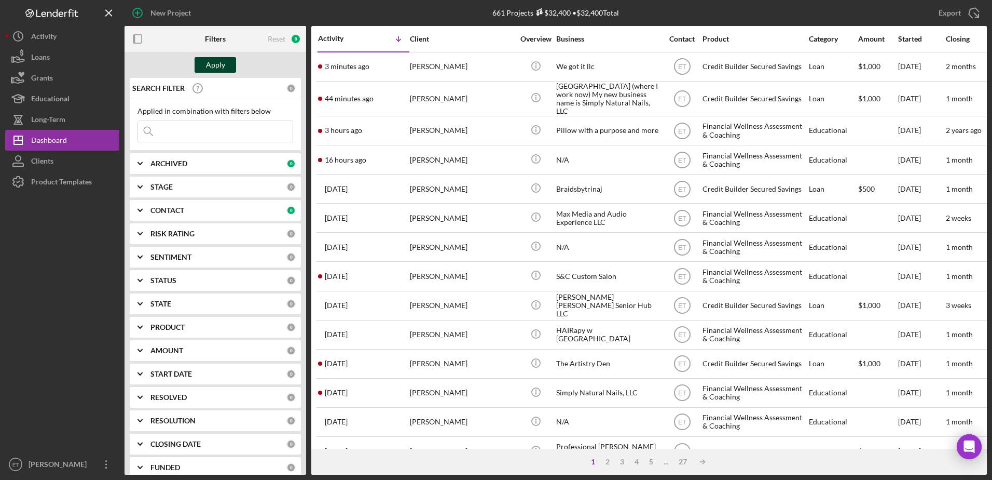
click at [212, 66] on div "Apply" at bounding box center [215, 65] width 19 height 16
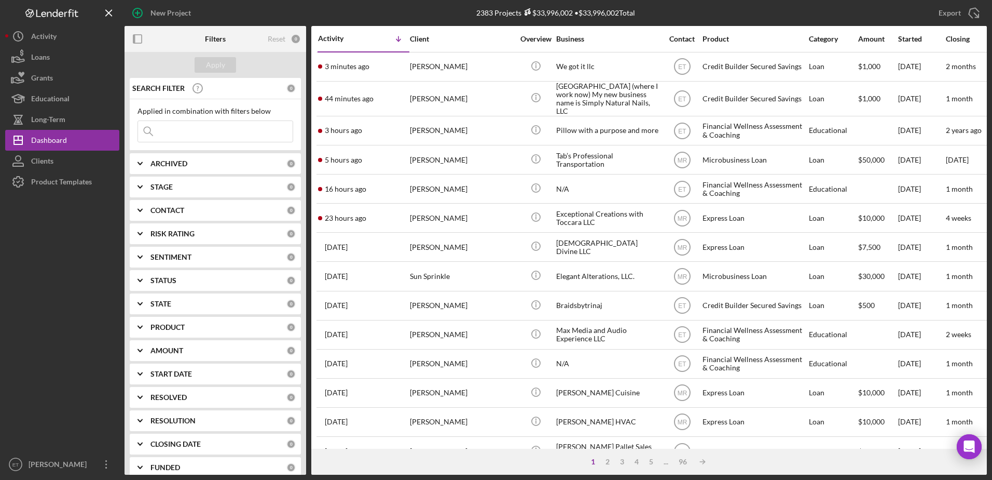
click at [201, 134] on input at bounding box center [215, 131] width 155 height 21
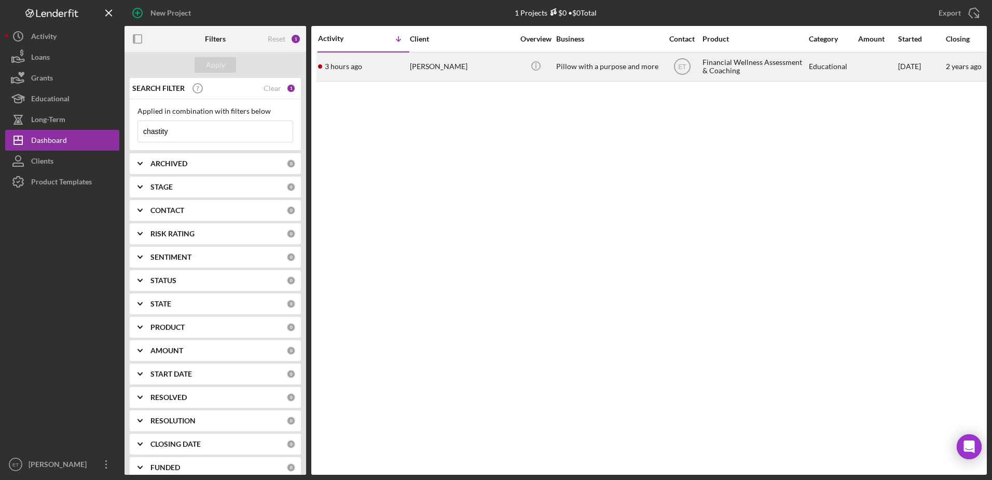
type input "chastity"
click at [594, 72] on div "Pillow with a purpose and more" at bounding box center [608, 67] width 104 height 28
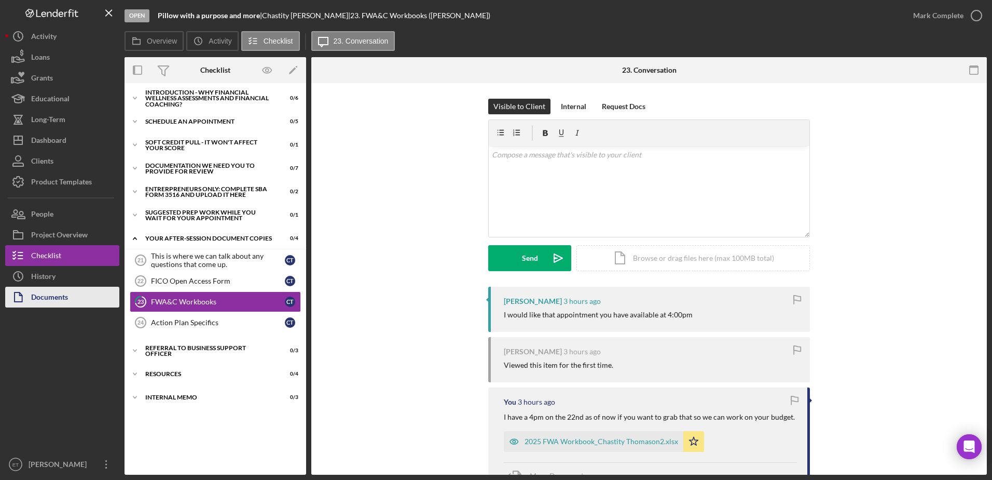
click at [43, 293] on div "Documents" at bounding box center [49, 298] width 37 height 23
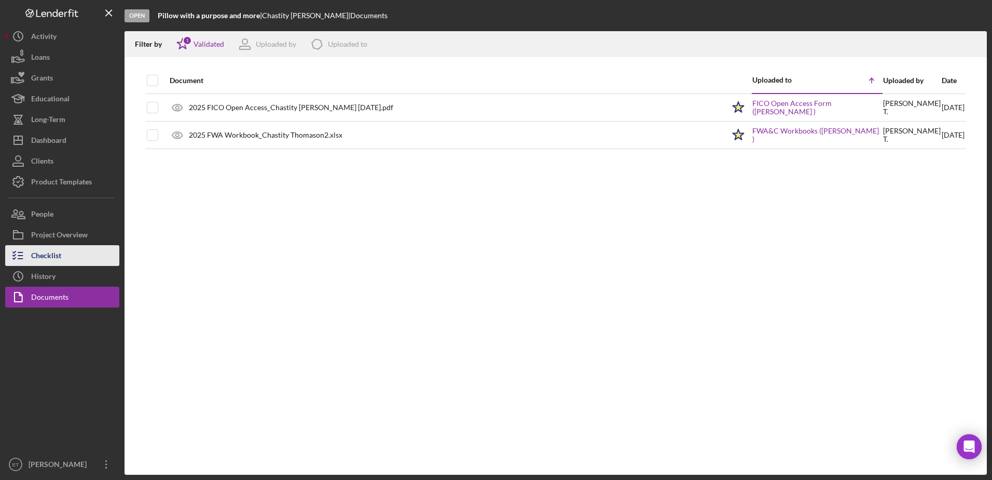
click at [38, 259] on div "Checklist" at bounding box center [46, 256] width 30 height 23
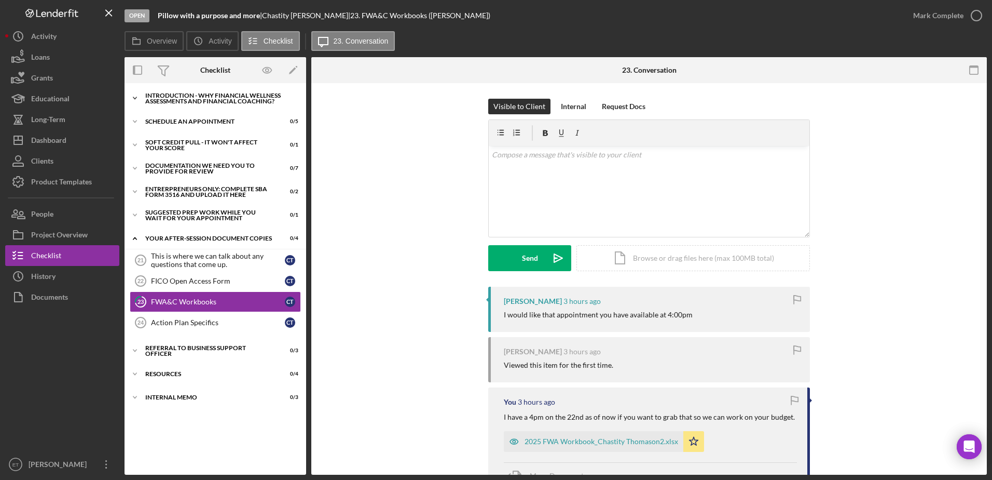
click at [180, 101] on div "Introduction - Why Financial Wellness Assessments and Financial Coaching?" at bounding box center [219, 98] width 148 height 12
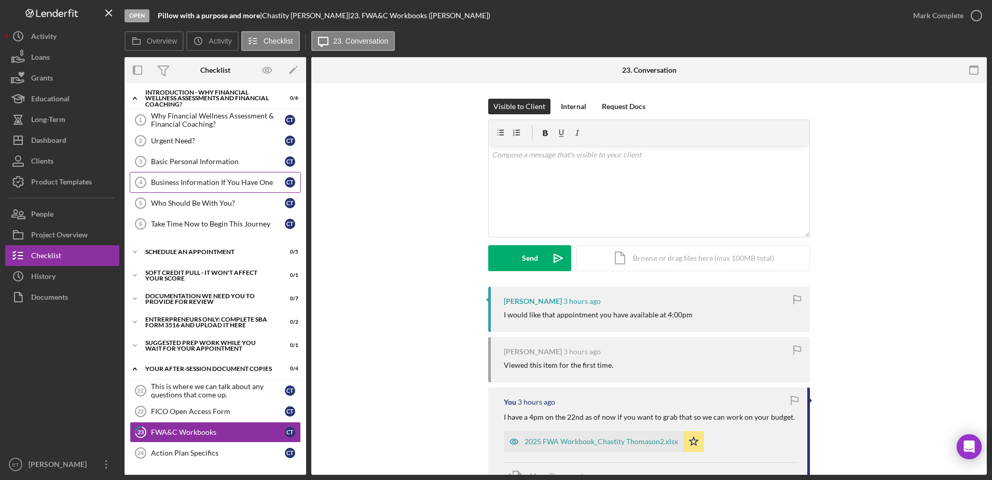
click at [182, 181] on div "Business Information If You Have One" at bounding box center [218, 182] width 134 height 8
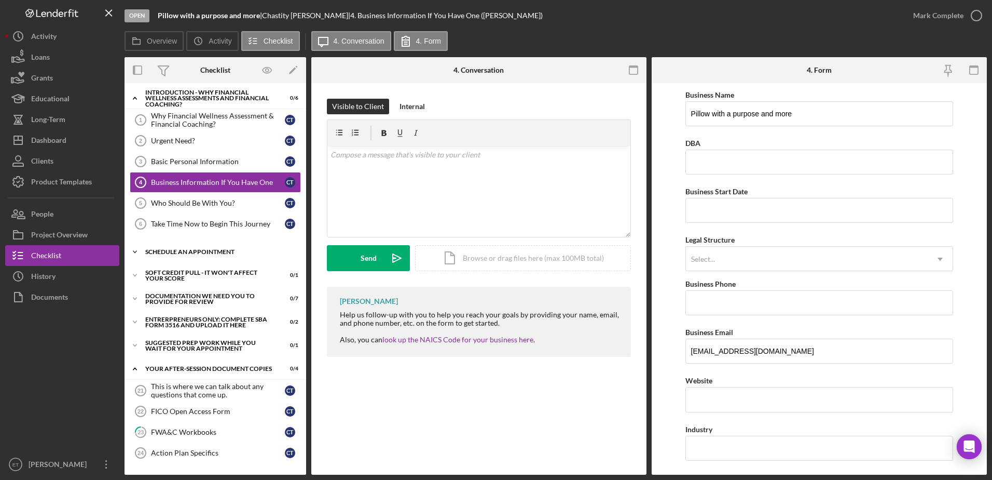
click at [182, 252] on div "Schedule An Appointment" at bounding box center [219, 252] width 148 height 6
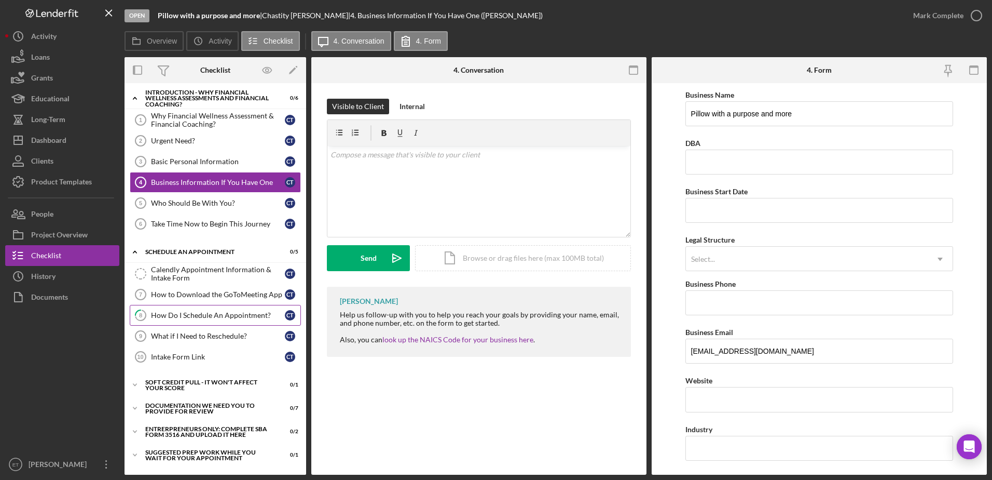
click at [207, 321] on link "8 How Do I Schedule An Appointment? C T" at bounding box center [215, 315] width 171 height 21
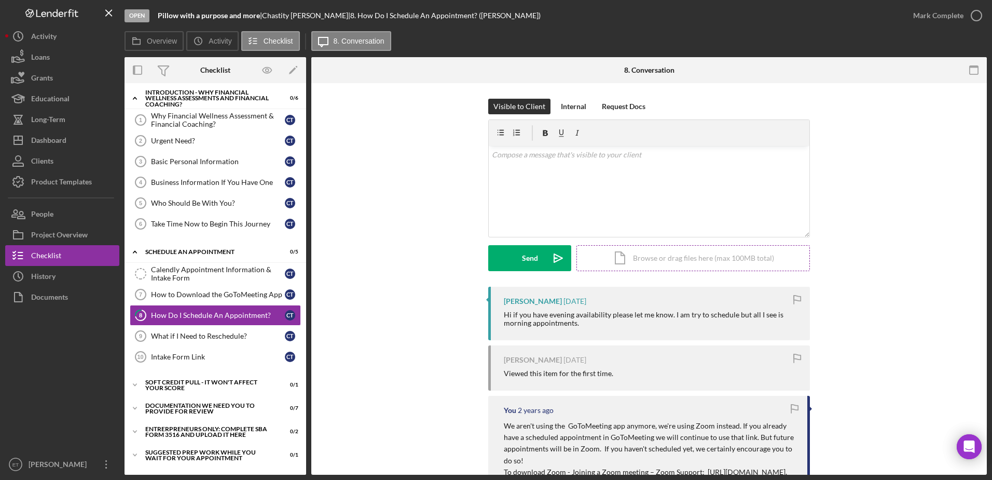
click at [656, 262] on div "Icon/Document Browse or drag files here (max 100MB total) Tap to choose files o…" at bounding box center [694, 258] width 234 height 26
click at [515, 183] on div "v Color teal Color pink Remove color Add row above Add row below Add column bef…" at bounding box center [649, 171] width 321 height 51
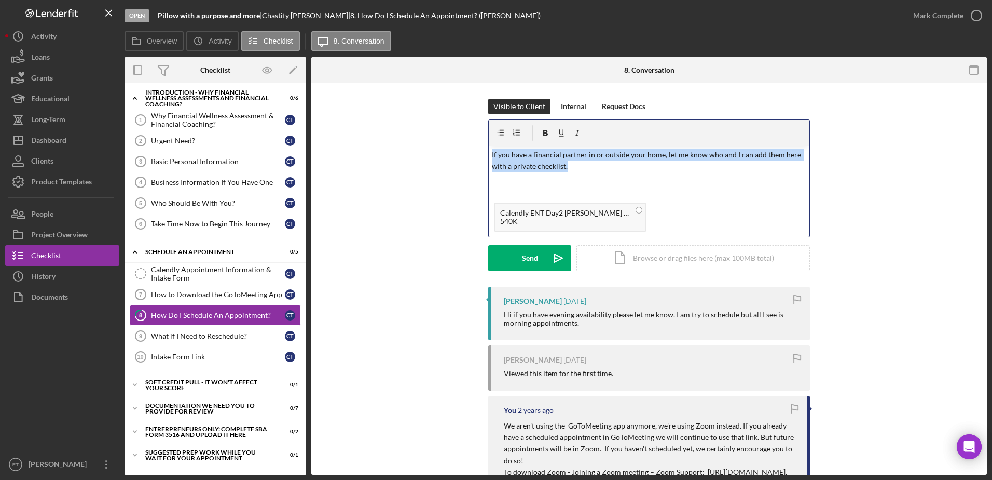
drag, startPoint x: 579, startPoint y: 169, endPoint x: 475, endPoint y: 157, distance: 104.5
click at [475, 157] on div "Visible to Client Internal Request Docs v Color teal Color pink Remove color Ad…" at bounding box center [649, 193] width 645 height 188
copy p "If you have a financial partner in or outside your home, let me know who and I …"
click at [647, 181] on div "v Color teal Color pink Remove color Add row above Add row below Add column bef…" at bounding box center [649, 171] width 321 height 51
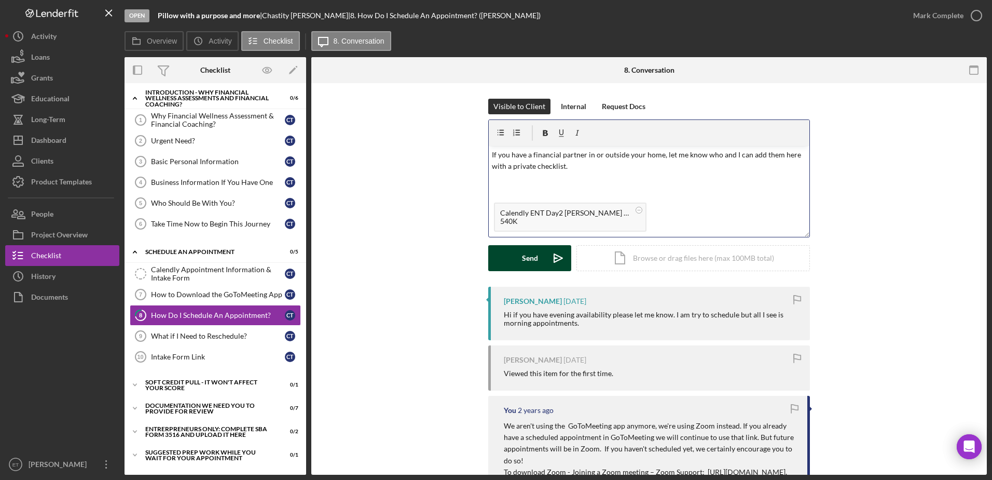
click at [533, 259] on div "Send" at bounding box center [530, 258] width 16 height 26
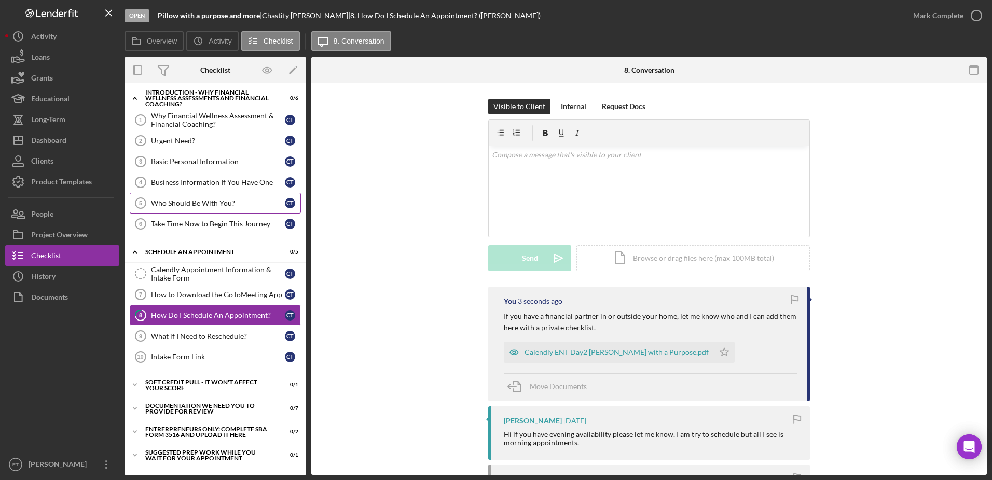
click at [197, 203] on div "Who Should Be With You?" at bounding box center [218, 203] width 134 height 8
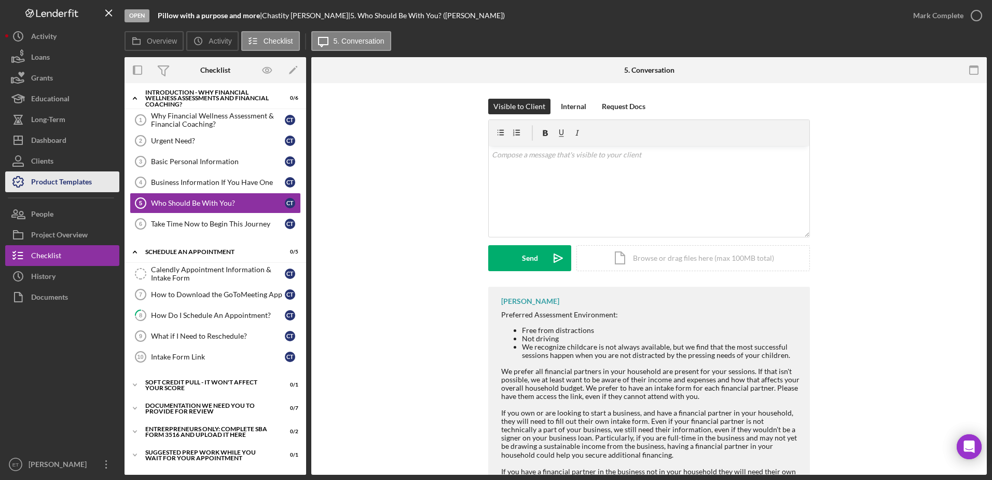
click at [76, 187] on div "Product Templates" at bounding box center [61, 182] width 61 height 23
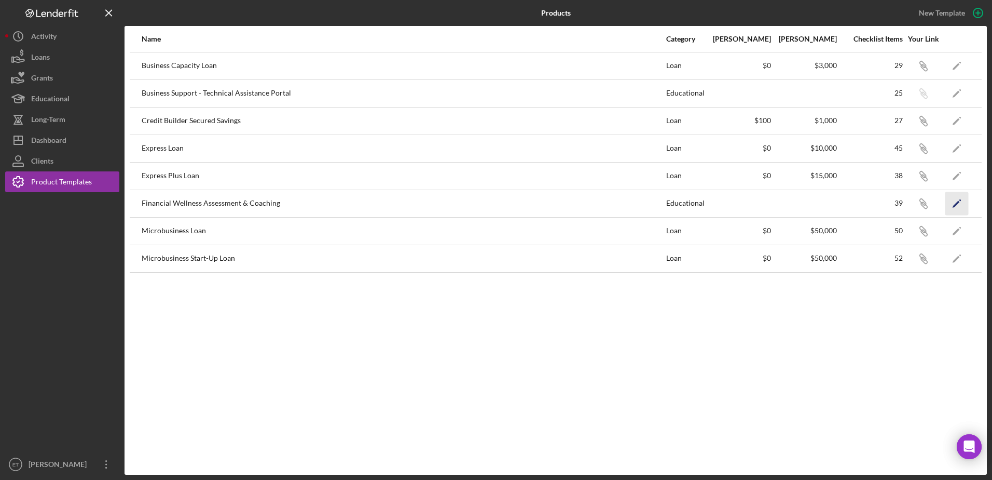
click at [959, 205] on icon "Icon/Edit" at bounding box center [957, 203] width 23 height 23
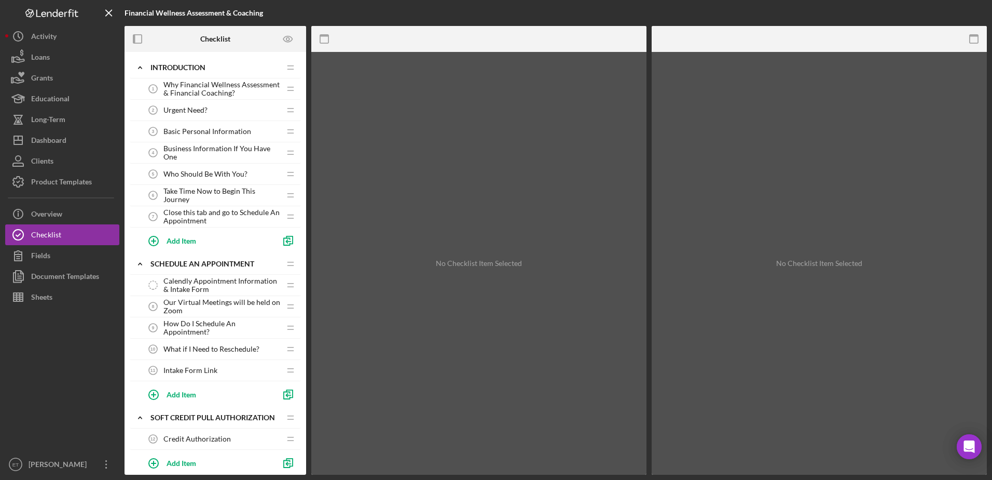
click at [191, 176] on span "Who Should Be With You?" at bounding box center [206, 174] width 84 height 8
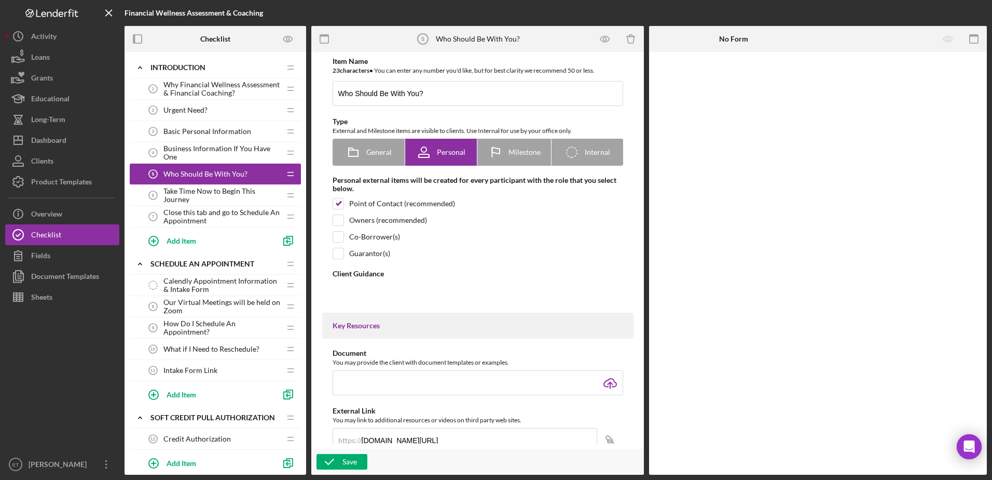
type textarea "<div> <div>Preferred Assessment Environment:</div> <ul> <li>Free from distracti…"
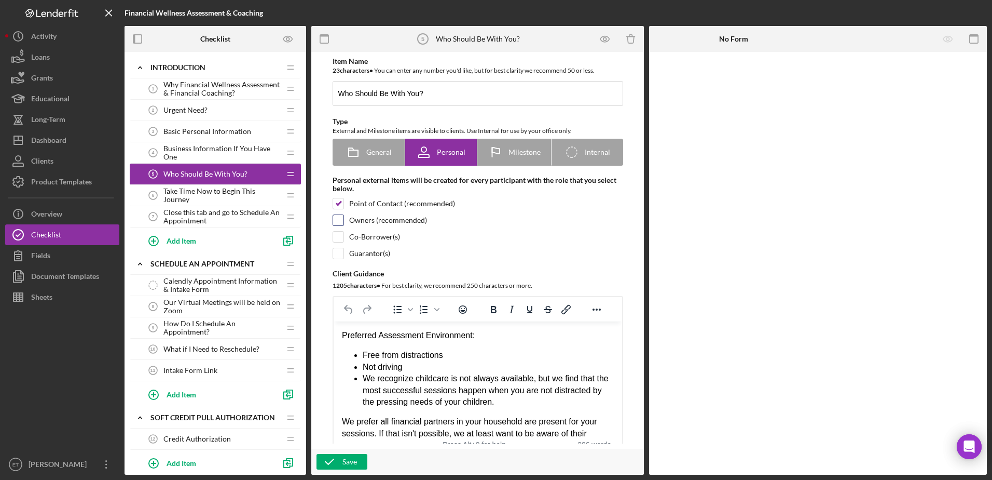
click at [336, 225] on input "checkbox" at bounding box center [338, 220] width 10 height 10
checkbox input "true"
click at [336, 233] on input "checkbox" at bounding box center [338, 237] width 10 height 10
checkbox input "true"
click at [334, 256] on input "checkbox" at bounding box center [338, 253] width 10 height 10
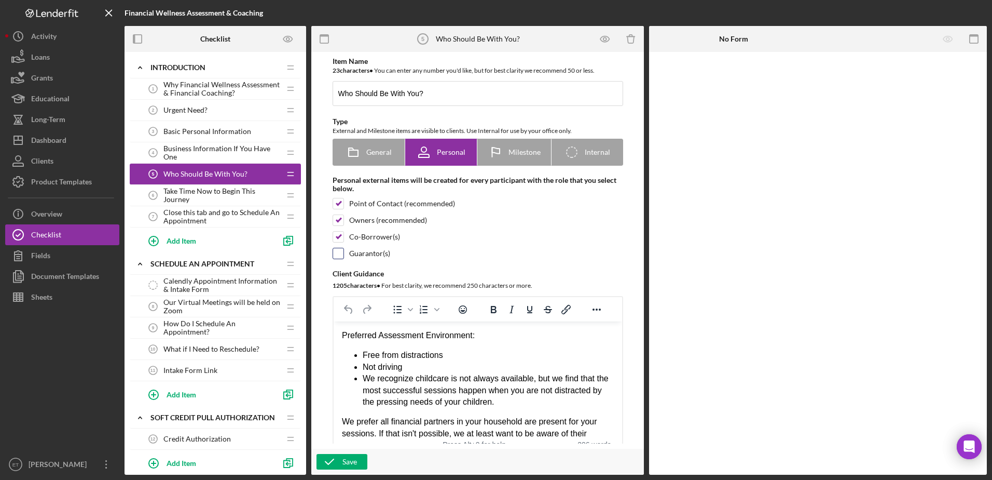
checkbox input "true"
click at [340, 335] on html "Preferred Assessment Environment: Free from distractions Not driving We recogni…" at bounding box center [477, 465] width 289 height 289
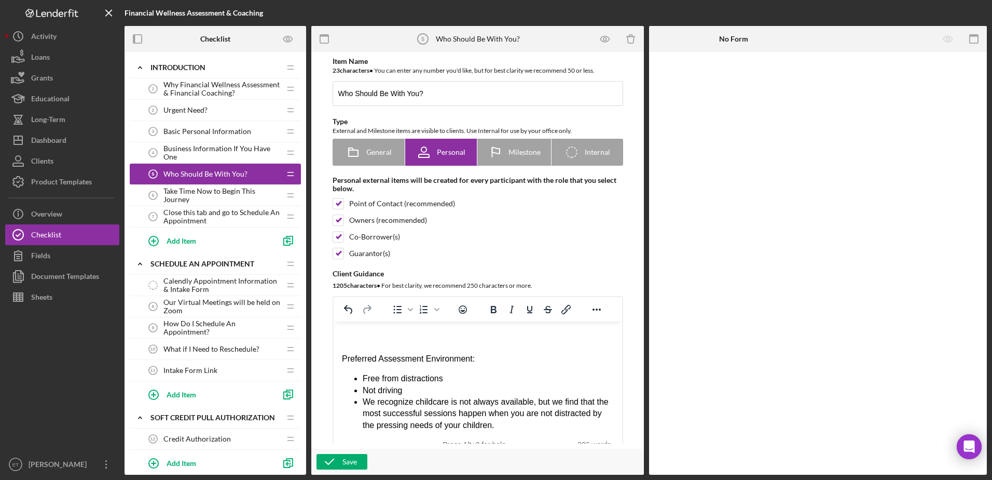
click at [342, 334] on div "Rich Text Area. Press ALT-0 for help." at bounding box center [478, 335] width 272 height 11
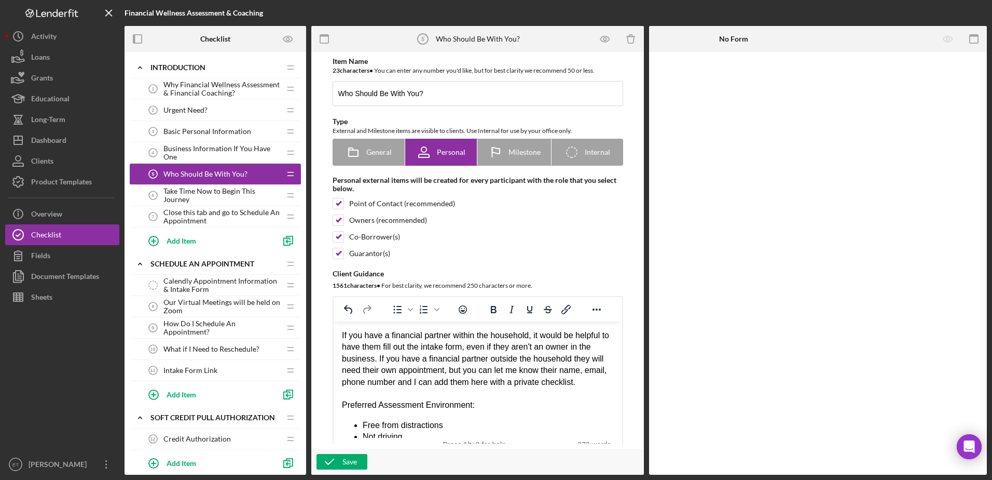
click at [474, 347] on div "If you have a financial partner within the household, it would be helpful to ha…" at bounding box center [478, 359] width 272 height 58
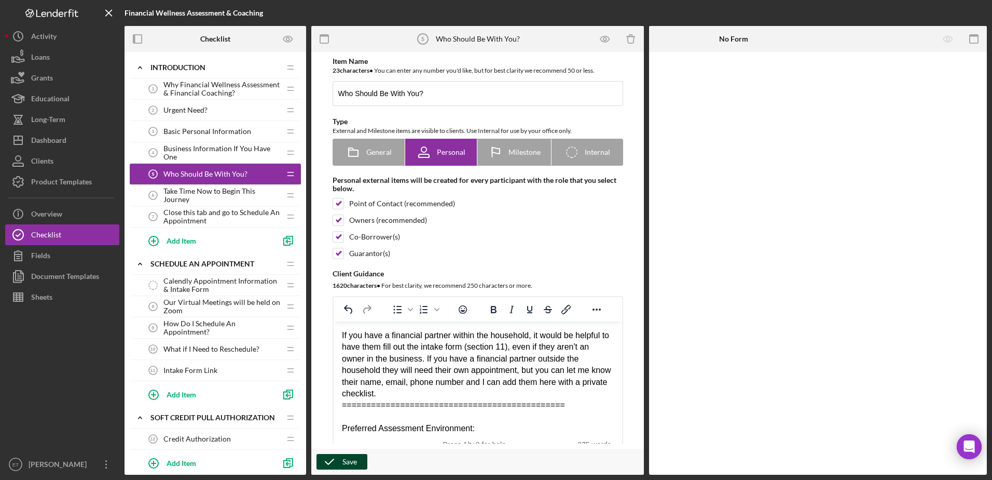
click at [352, 464] on div "Save" at bounding box center [350, 462] width 15 height 16
click at [289, 42] on icon "Preview as" at bounding box center [287, 39] width 9 height 6
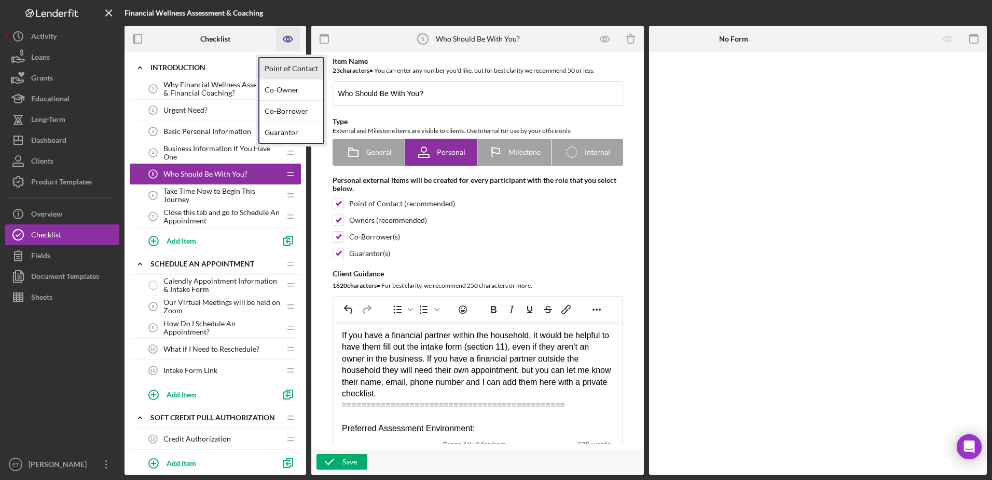
click at [278, 65] on link "Point of Contact" at bounding box center [292, 68] width 64 height 21
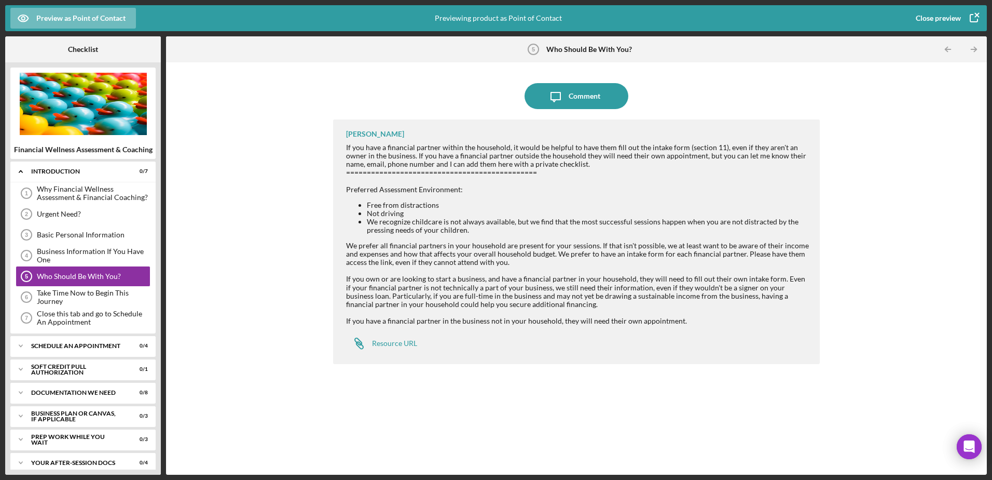
click at [936, 17] on div "Close preview" at bounding box center [938, 18] width 45 height 21
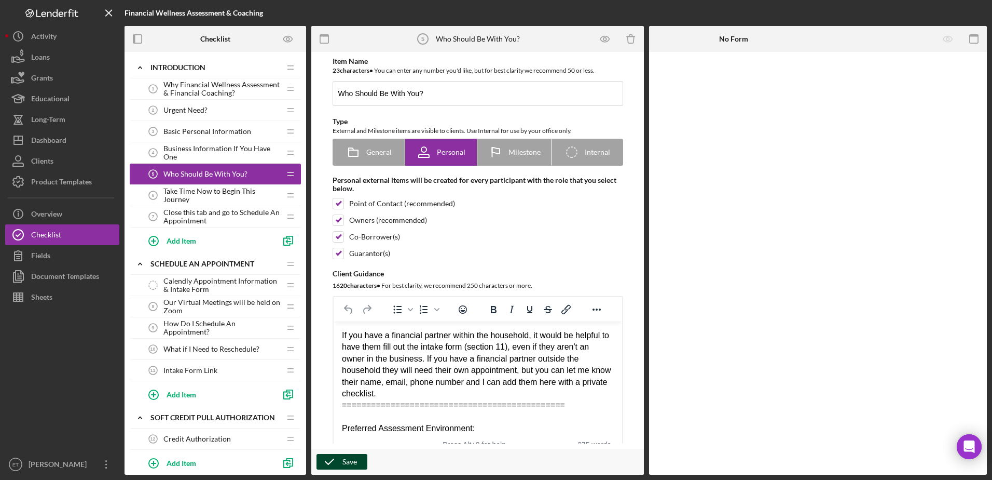
click at [344, 463] on div "Save" at bounding box center [350, 462] width 15 height 16
click at [111, 10] on icon "Icon/Menu Close" at bounding box center [109, 13] width 23 height 23
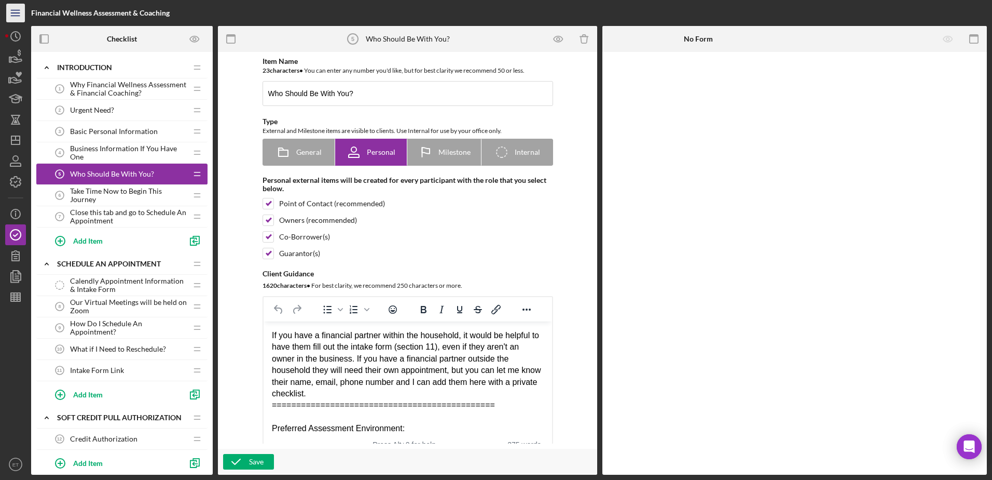
click at [22, 14] on icon "Icon/Menu" at bounding box center [15, 13] width 23 height 23
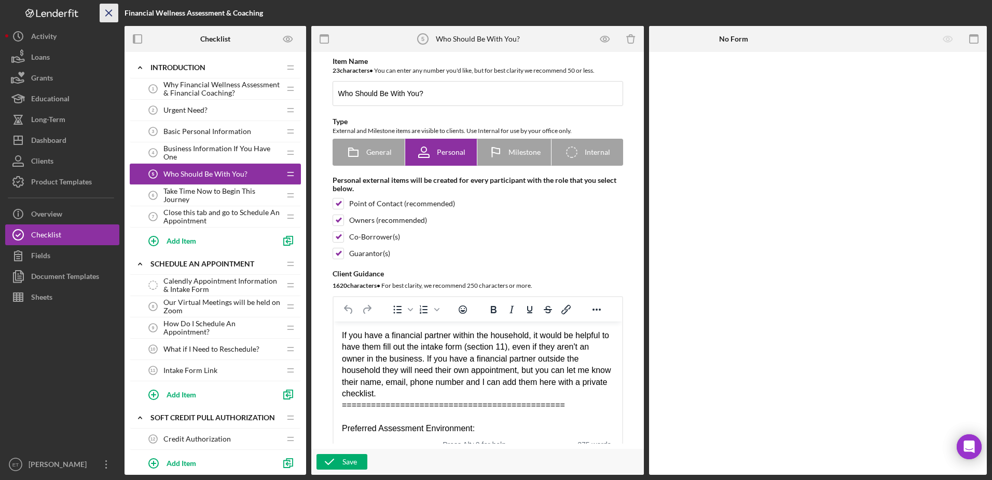
click at [107, 12] on icon "Icon/Menu Close" at bounding box center [109, 13] width 23 height 23
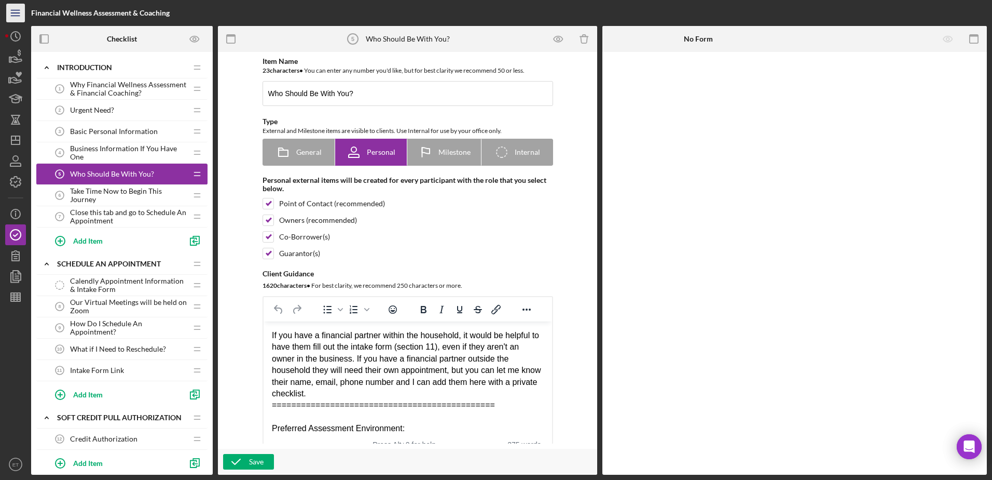
click at [14, 21] on icon "Icon/Menu" at bounding box center [15, 13] width 23 height 23
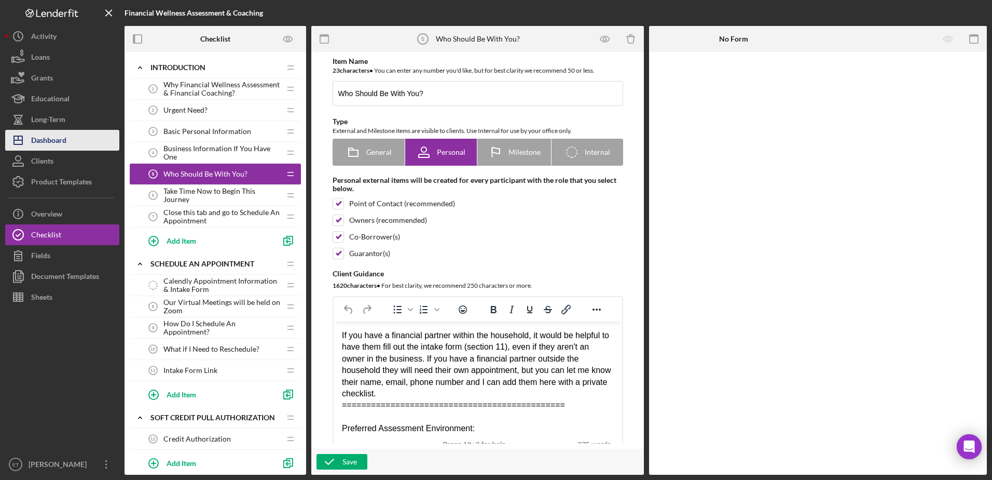
click at [45, 145] on div "Dashboard" at bounding box center [48, 141] width 35 height 23
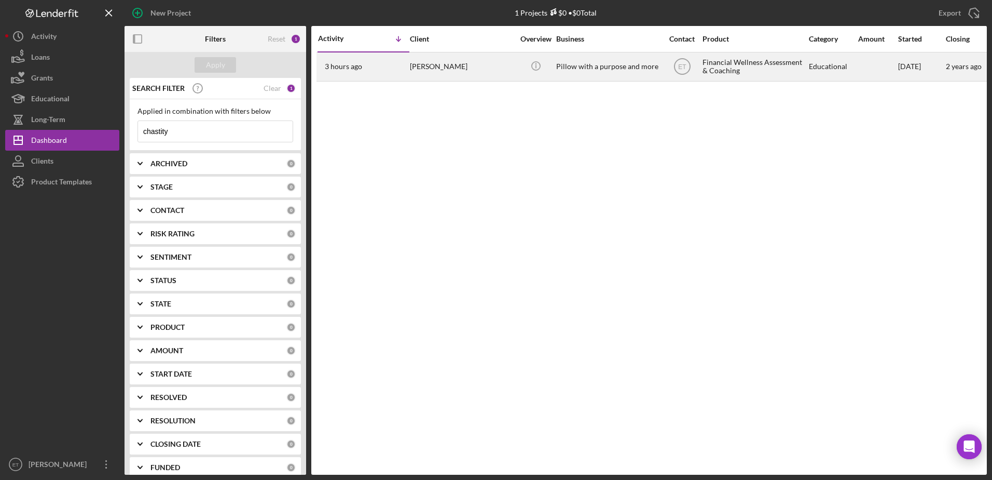
click at [580, 74] on div "Pillow with a purpose and more" at bounding box center [608, 67] width 104 height 28
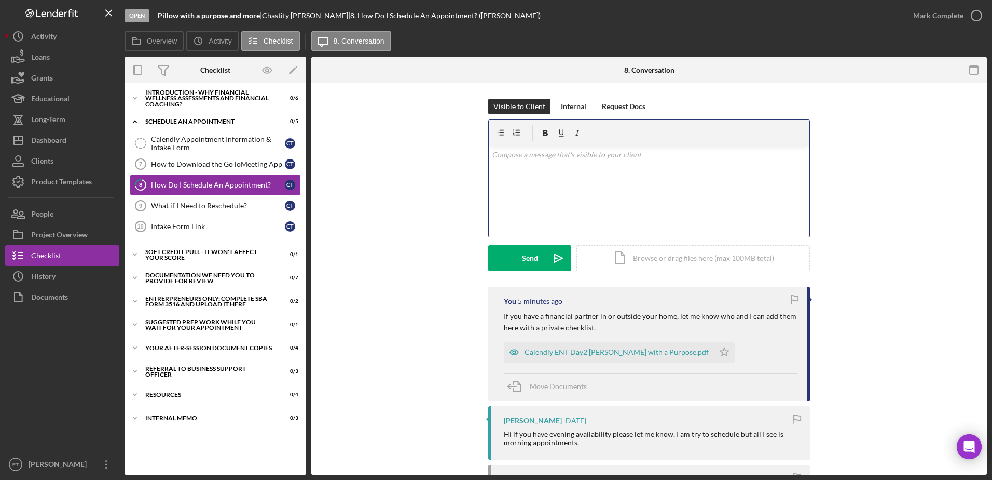
click at [549, 222] on div "v Color teal Color pink Remove color Add row above Add row below Add column bef…" at bounding box center [649, 191] width 321 height 91
click at [729, 355] on polygon "button" at bounding box center [724, 351] width 9 height 8
click at [525, 262] on div "Send" at bounding box center [530, 258] width 16 height 26
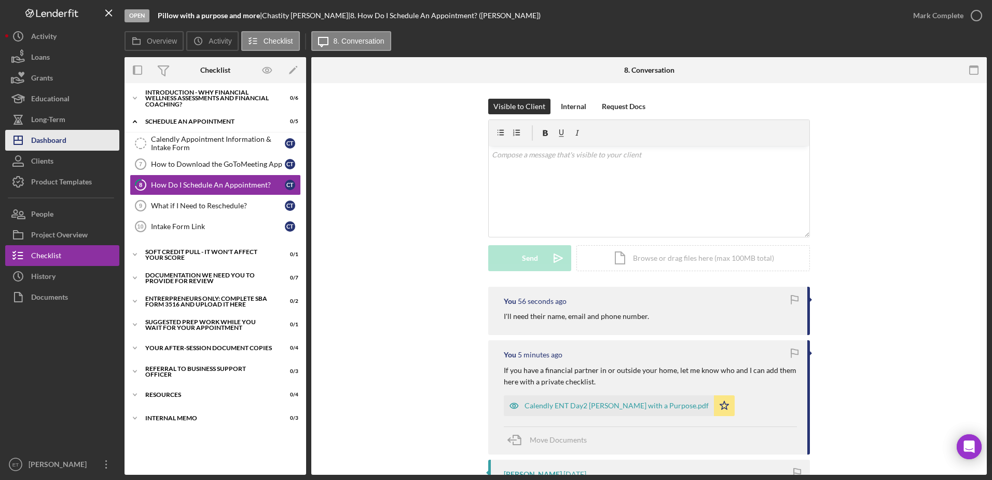
click at [67, 143] on button "Icon/Dashboard Dashboard" at bounding box center [62, 140] width 114 height 21
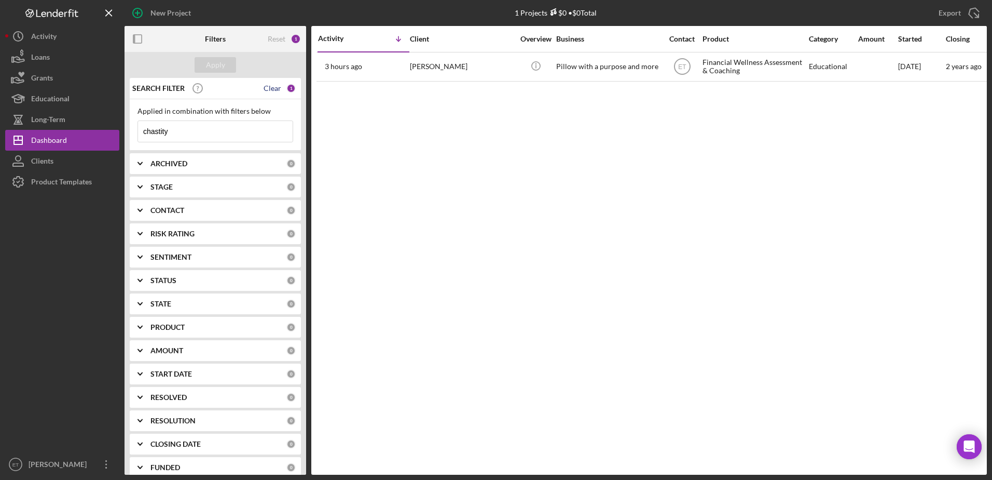
click at [273, 87] on div "Clear" at bounding box center [273, 88] width 18 height 8
click at [219, 66] on div "Apply" at bounding box center [215, 65] width 19 height 16
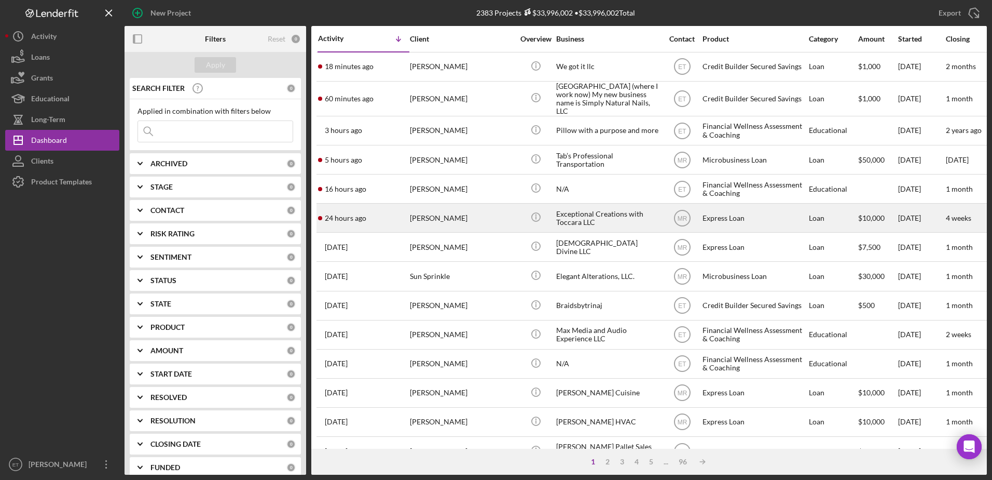
click at [618, 222] on div "Exceptional Creations with Toccara LLC" at bounding box center [608, 218] width 104 height 28
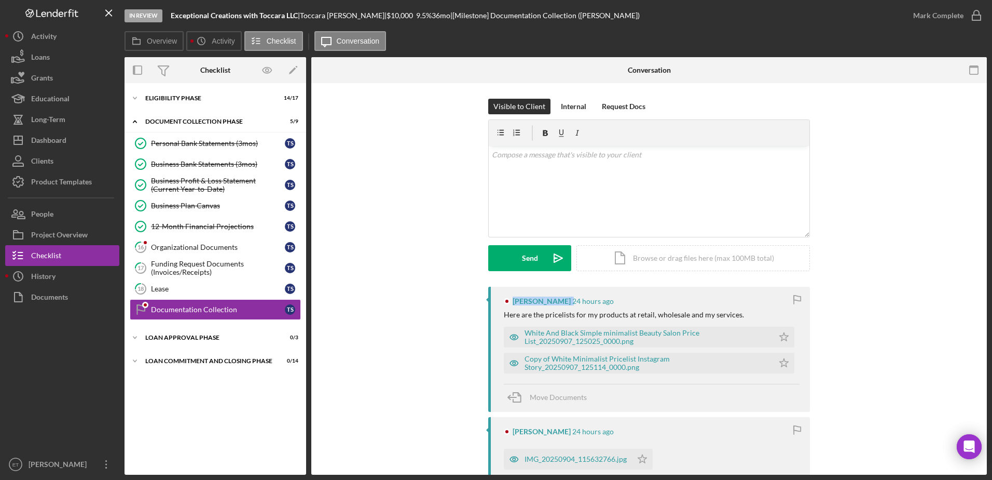
drag, startPoint x: 563, startPoint y: 301, endPoint x: 513, endPoint y: 303, distance: 49.4
click at [513, 303] on div "[PERSON_NAME] 24 hours ago" at bounding box center [652, 301] width 296 height 8
click at [510, 304] on div "[PERSON_NAME] 24 hours ago" at bounding box center [652, 301] width 296 height 8
drag, startPoint x: 512, startPoint y: 303, endPoint x: 562, endPoint y: 306, distance: 49.4
click at [562, 306] on div "[PERSON_NAME] 24 hours ago Here are the pricelists for my products at retail, w…" at bounding box center [649, 349] width 322 height 125
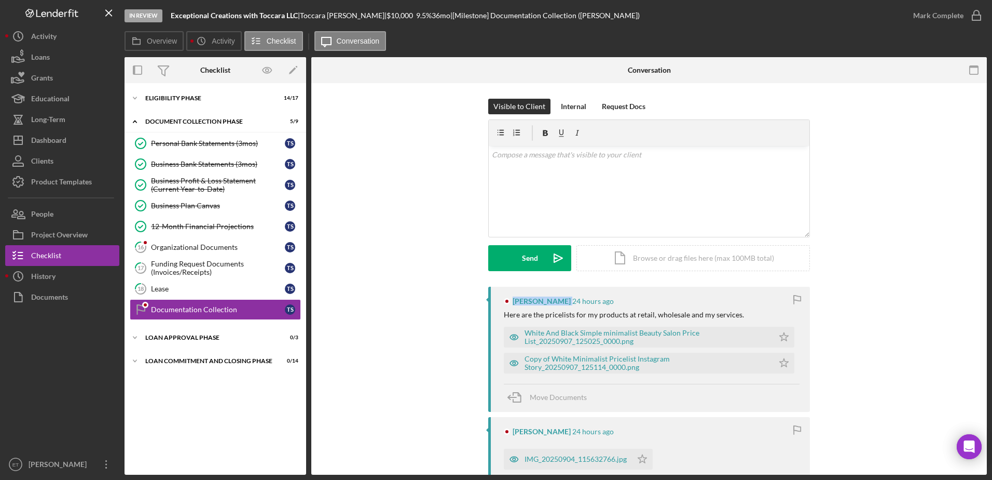
copy div "[PERSON_NAME]"
click at [44, 143] on div "Dashboard" at bounding box center [48, 141] width 35 height 23
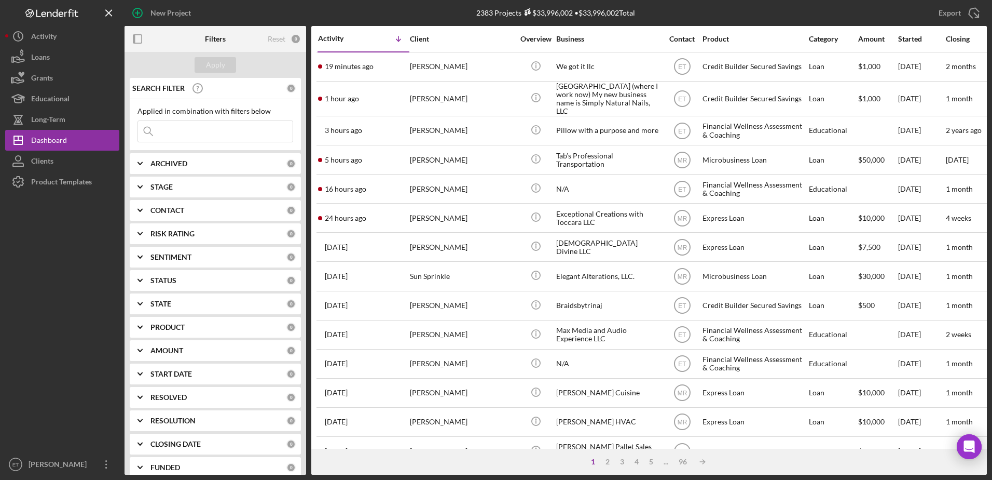
click at [199, 130] on input at bounding box center [215, 131] width 155 height 21
paste input "[PERSON_NAME]"
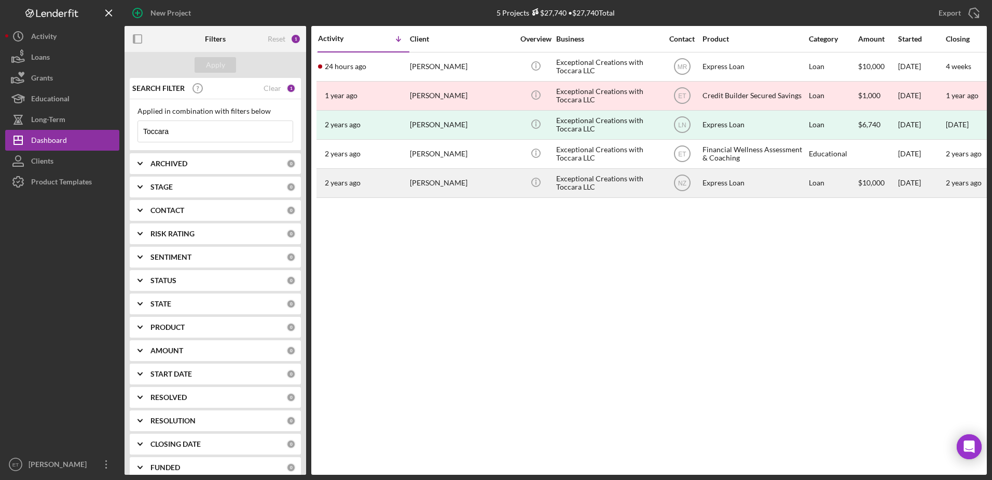
type input "Toccara"
click at [470, 191] on div "[PERSON_NAME]" at bounding box center [462, 183] width 104 height 28
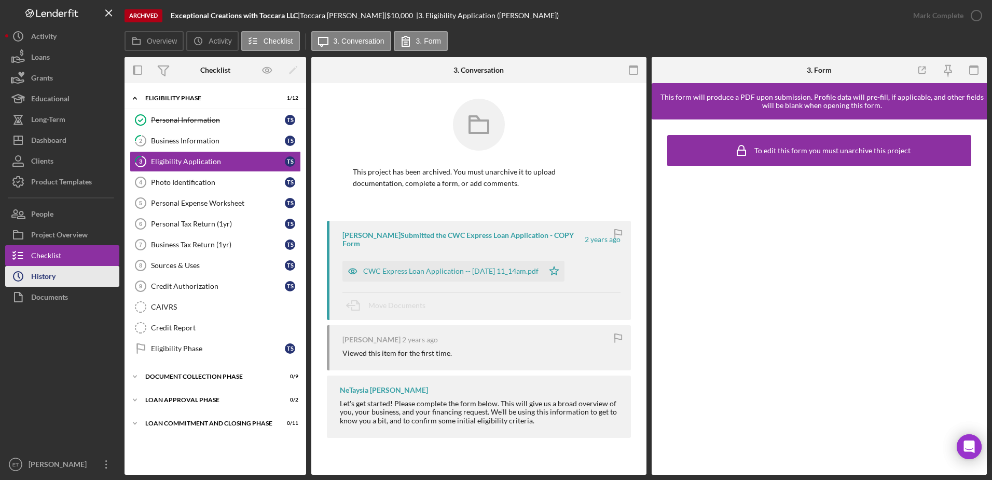
click at [51, 274] on div "History" at bounding box center [43, 277] width 24 height 23
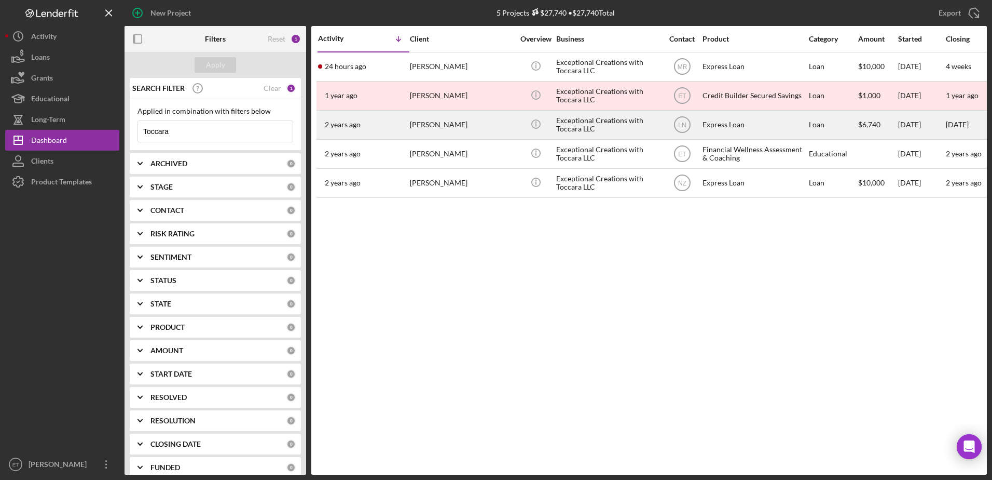
click at [511, 124] on div "[PERSON_NAME]" at bounding box center [462, 125] width 104 height 28
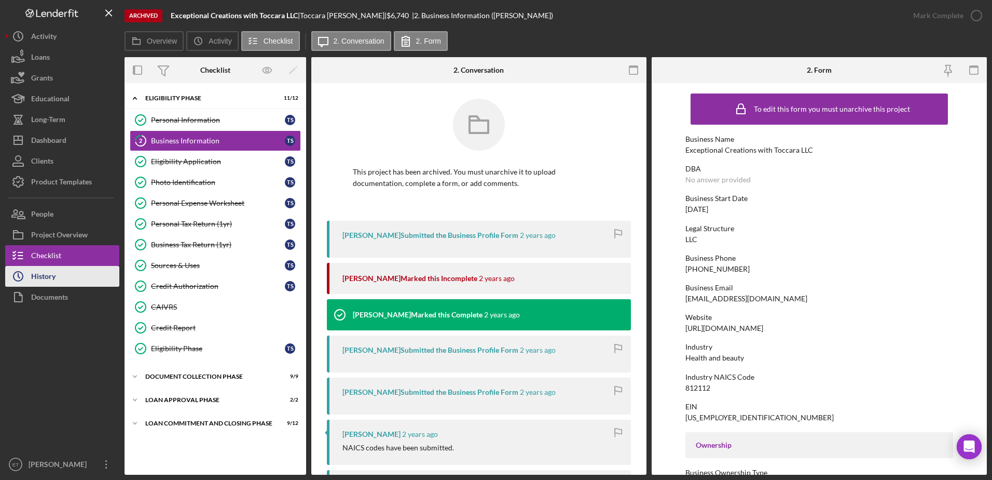
click at [44, 278] on div "History" at bounding box center [43, 277] width 24 height 23
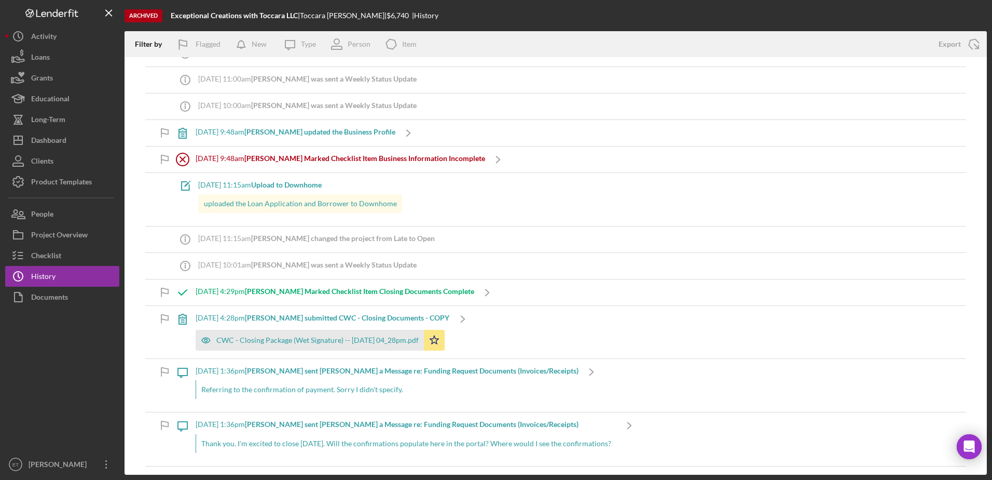
scroll to position [262, 0]
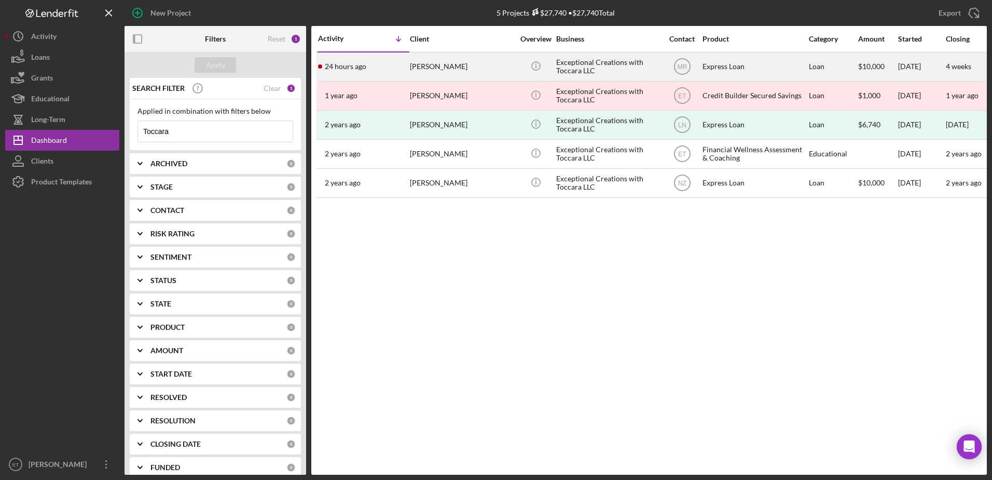
click at [470, 72] on div "[PERSON_NAME]" at bounding box center [462, 67] width 104 height 28
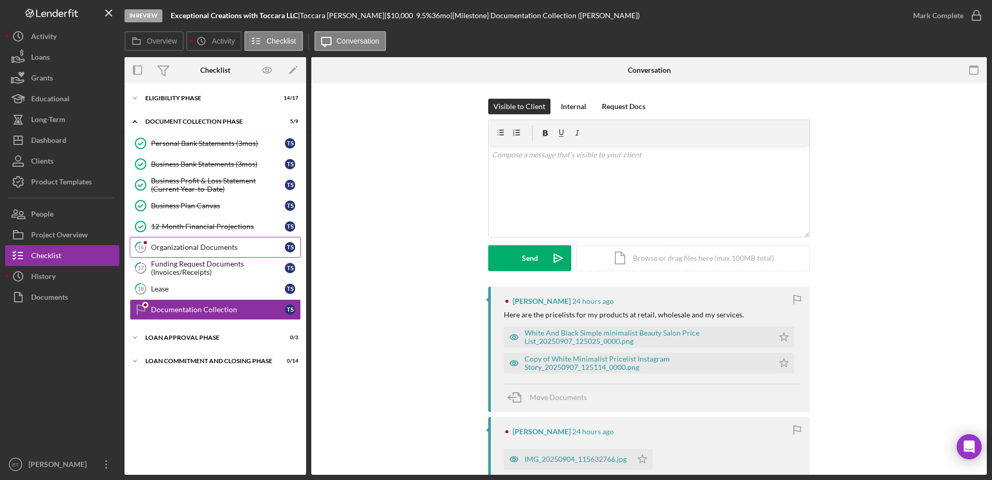
click at [184, 249] on div "Organizational Documents" at bounding box center [218, 247] width 134 height 8
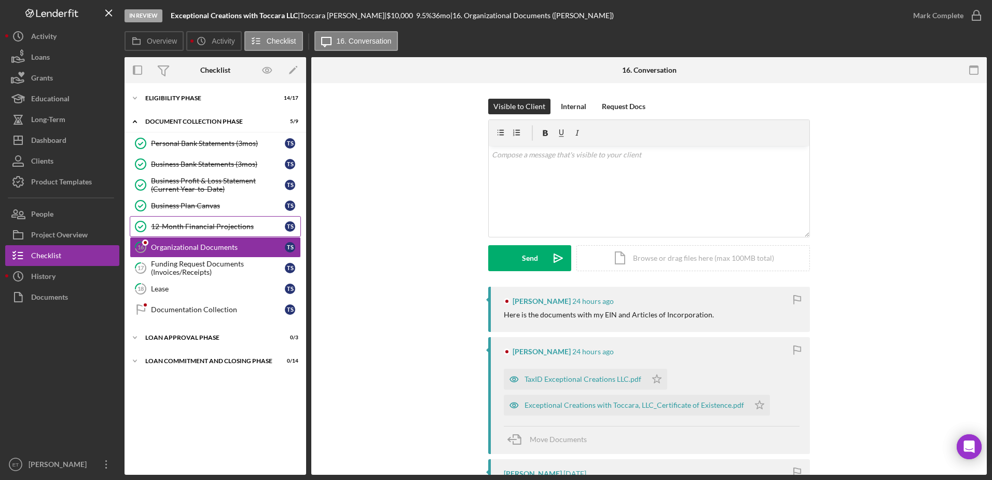
click at [184, 225] on div "12-Month Financial Projections" at bounding box center [218, 226] width 134 height 8
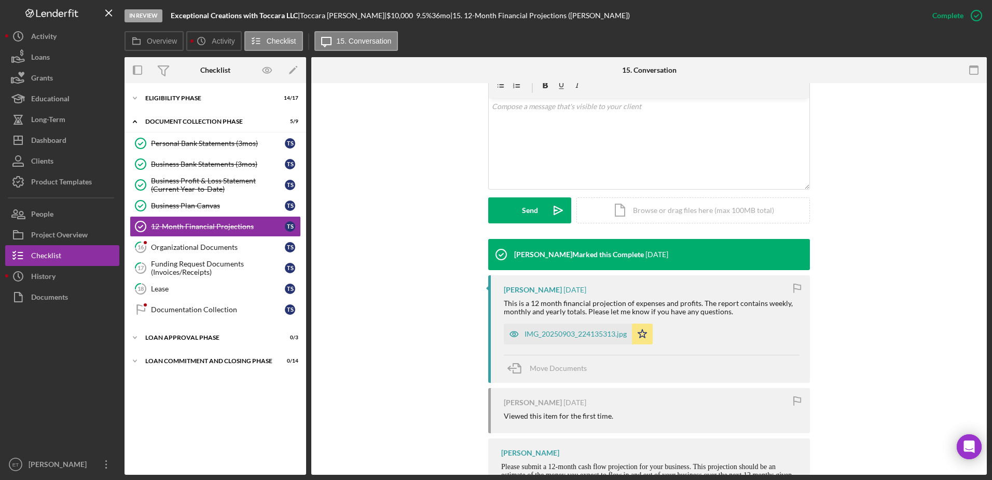
scroll to position [191, 0]
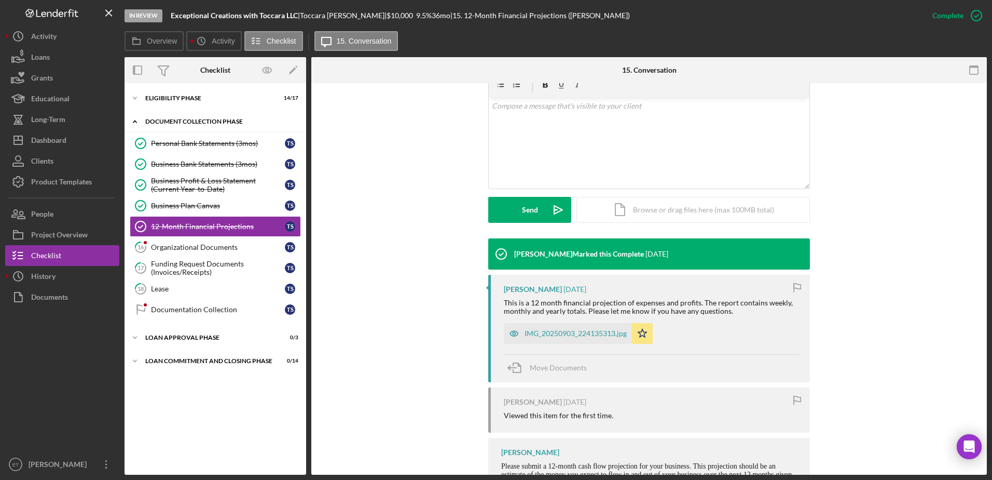
click at [168, 122] on div "Document Collection Phase" at bounding box center [219, 121] width 148 height 6
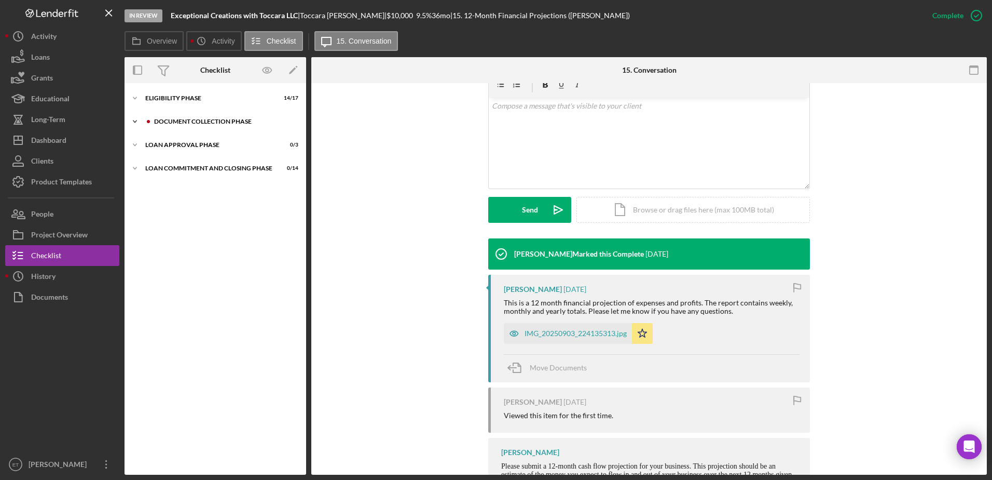
click at [168, 122] on div "Document Collection Phase" at bounding box center [223, 121] width 139 height 6
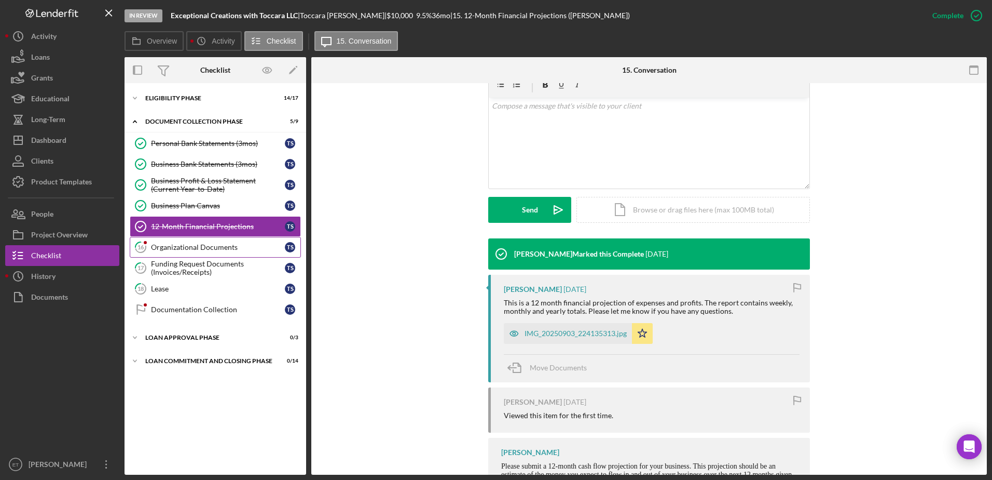
click at [172, 247] on div "Organizational Documents" at bounding box center [218, 247] width 134 height 8
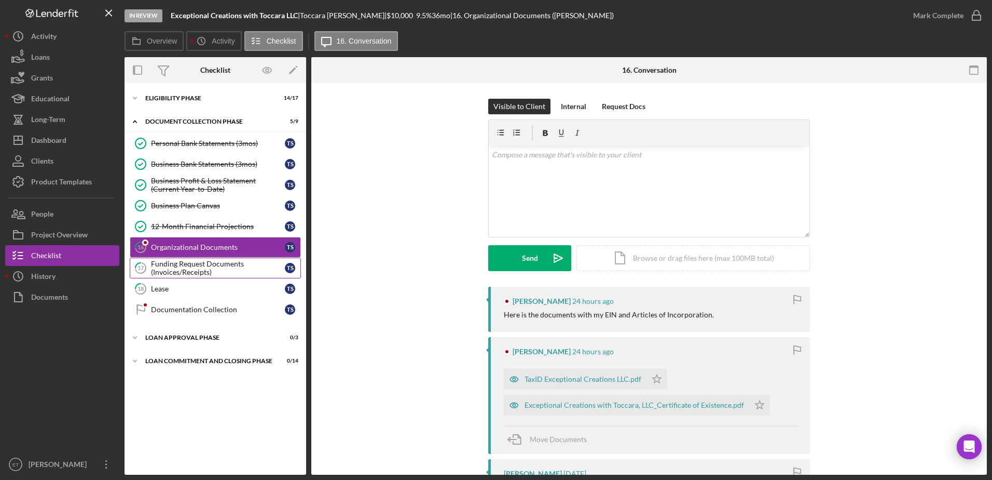
click at [172, 262] on div "Funding Request Documents (Invoices/Receipts)" at bounding box center [218, 268] width 134 height 17
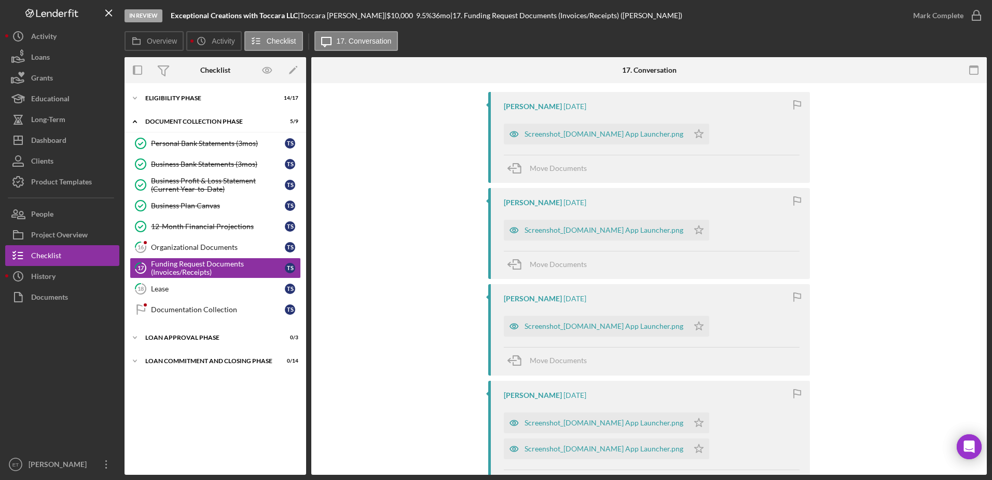
scroll to position [199, 0]
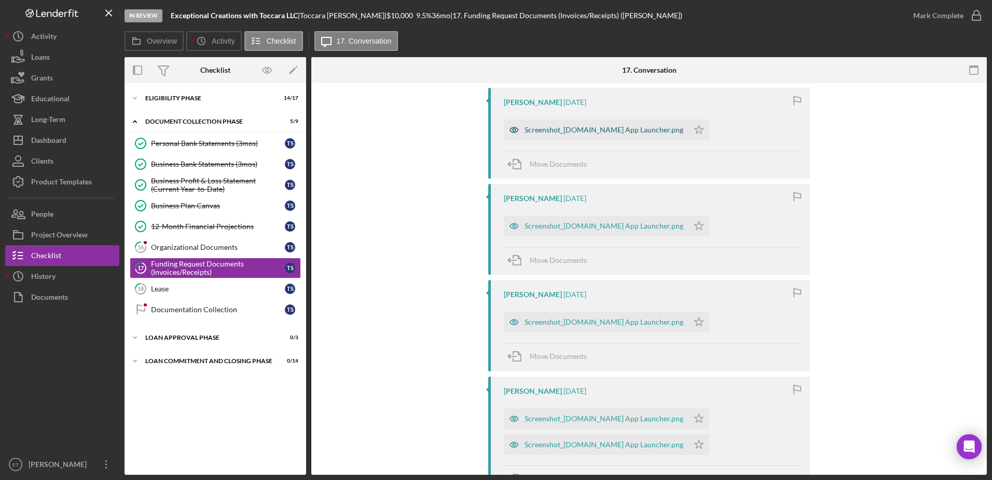
click at [511, 132] on icon "button" at bounding box center [514, 129] width 8 height 5
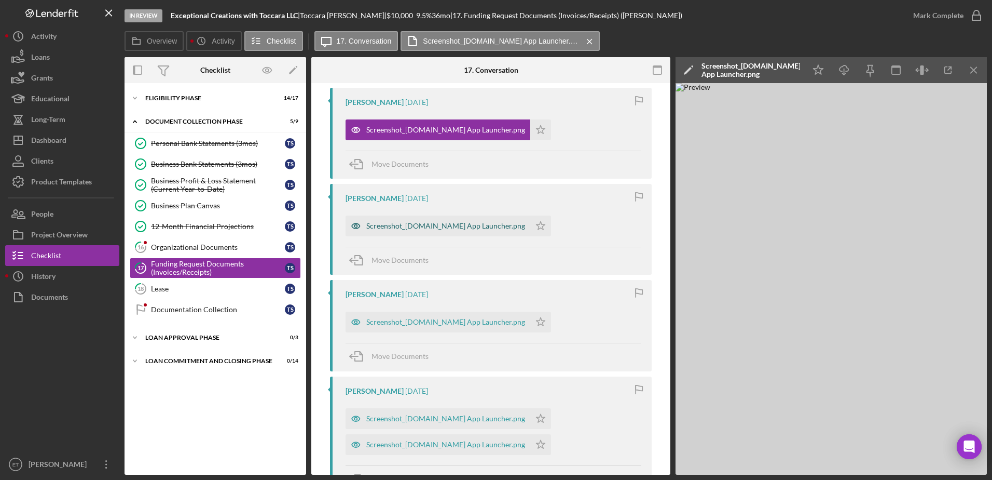
click at [353, 224] on icon "button" at bounding box center [356, 225] width 21 height 21
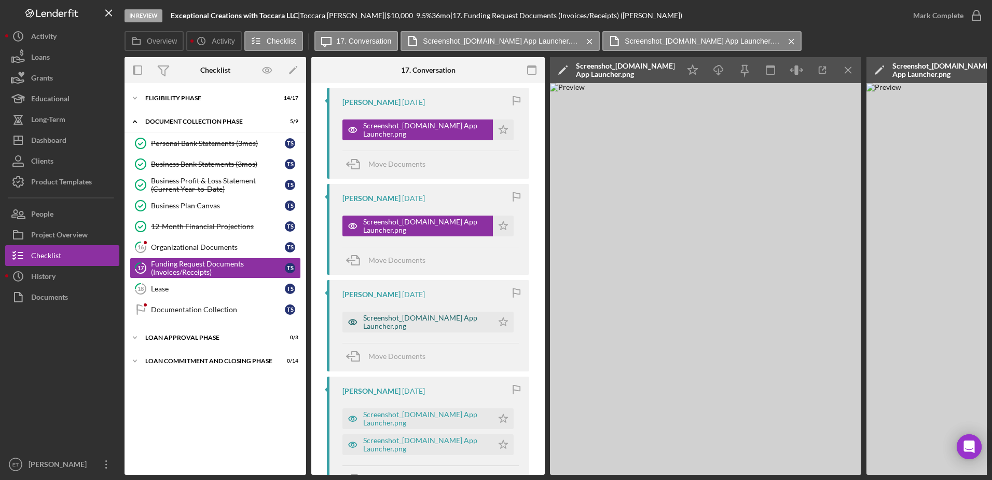
click at [356, 324] on icon "button" at bounding box center [353, 322] width 8 height 5
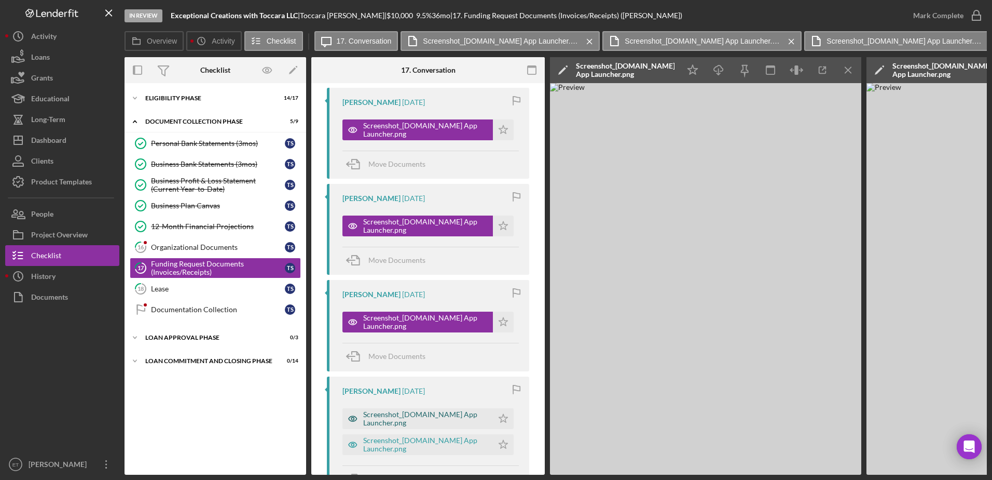
drag, startPoint x: 356, startPoint y: 324, endPoint x: 355, endPoint y: 418, distance: 93.4
click at [355, 418] on icon "button" at bounding box center [353, 418] width 21 height 21
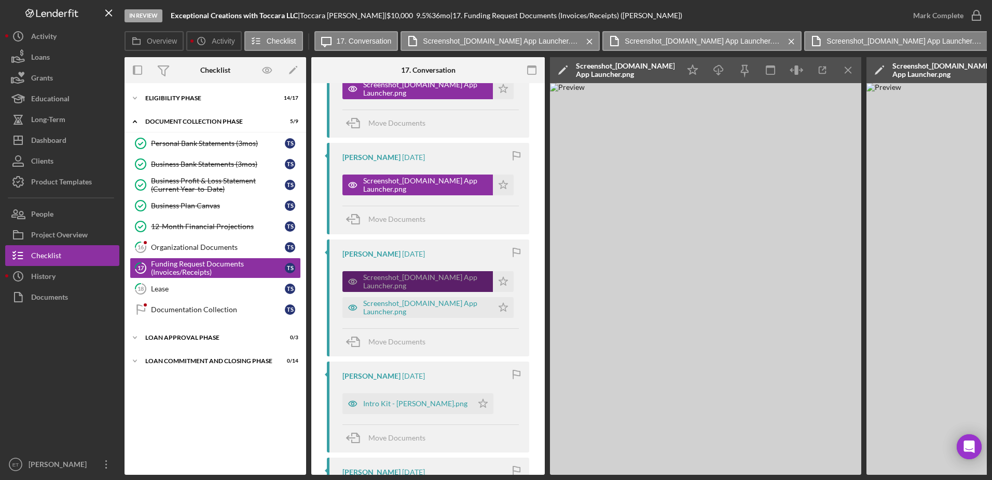
scroll to position [336, 0]
click at [356, 403] on icon "button" at bounding box center [353, 402] width 21 height 21
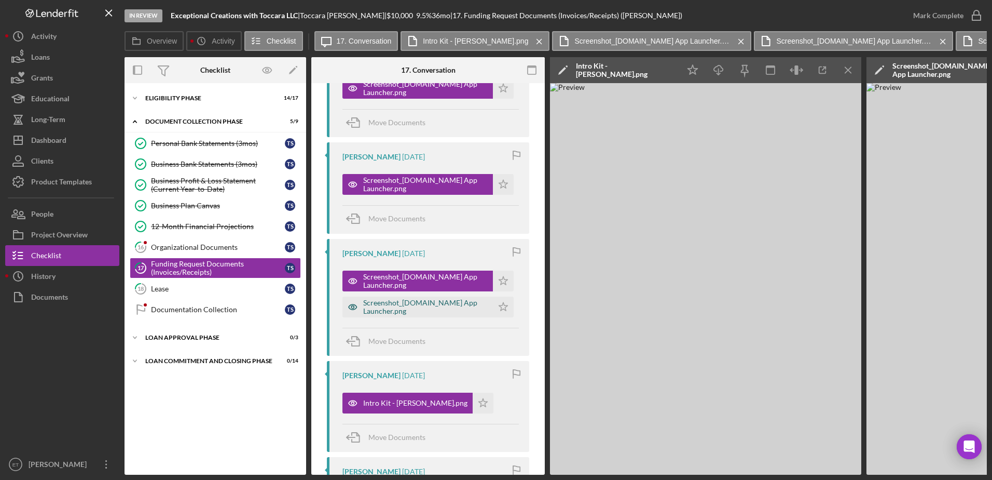
click at [351, 307] on icon "button" at bounding box center [353, 306] width 21 height 21
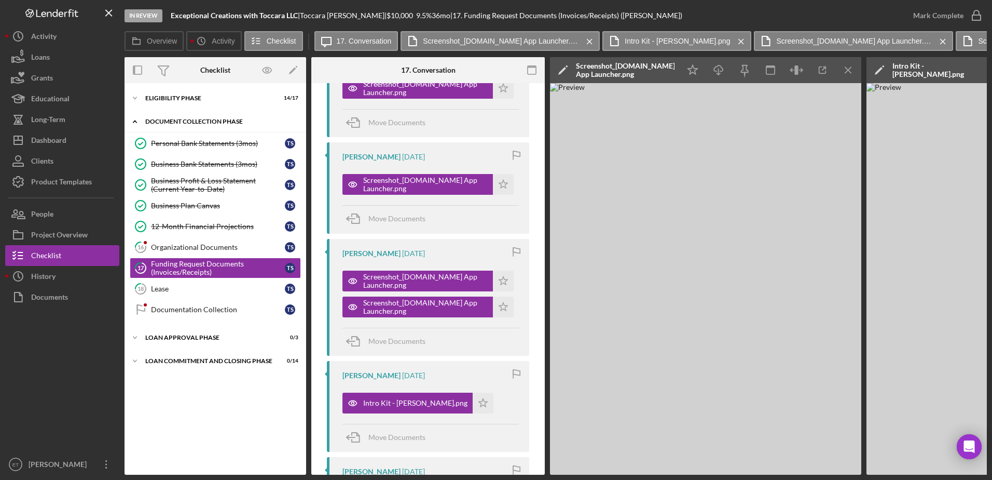
click at [176, 124] on div "Document Collection Phase" at bounding box center [219, 121] width 148 height 6
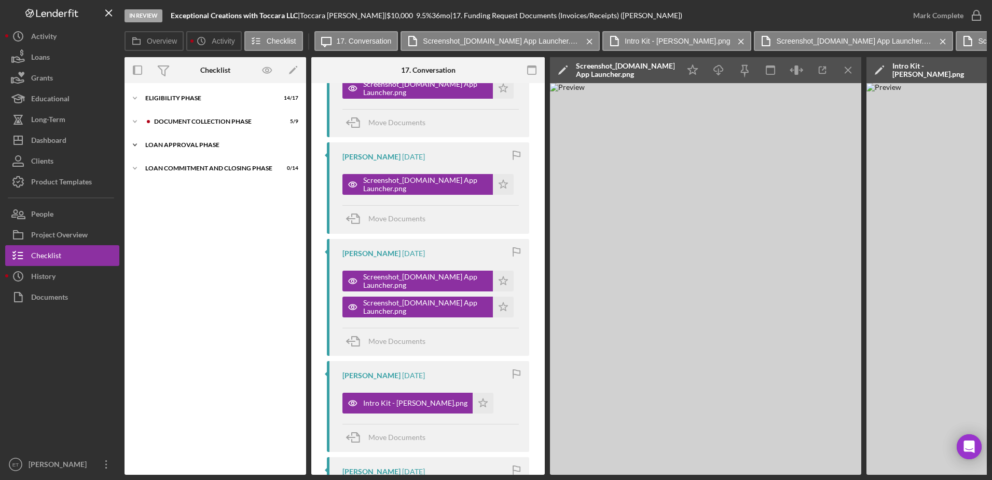
click at [170, 142] on div "Loan Approval Phase" at bounding box center [219, 145] width 148 height 6
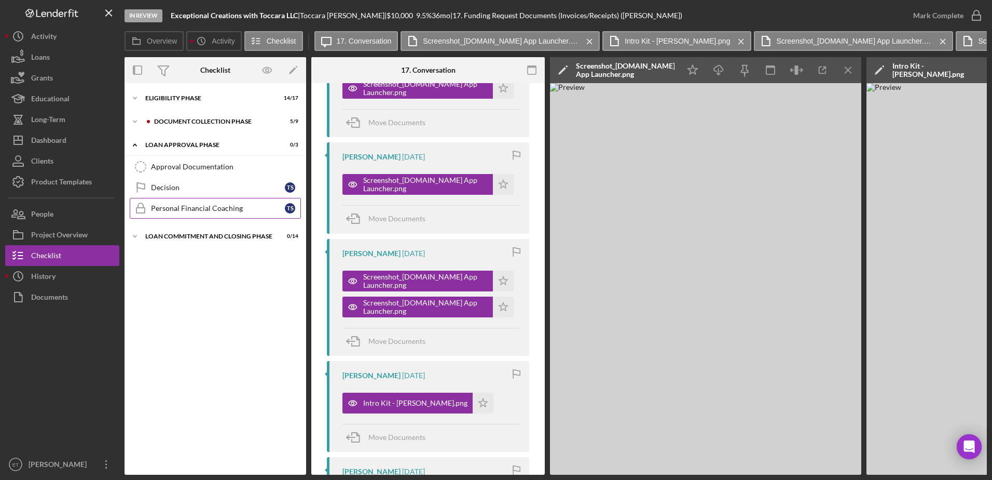
click at [178, 208] on div "Personal Financial Coaching" at bounding box center [218, 208] width 134 height 8
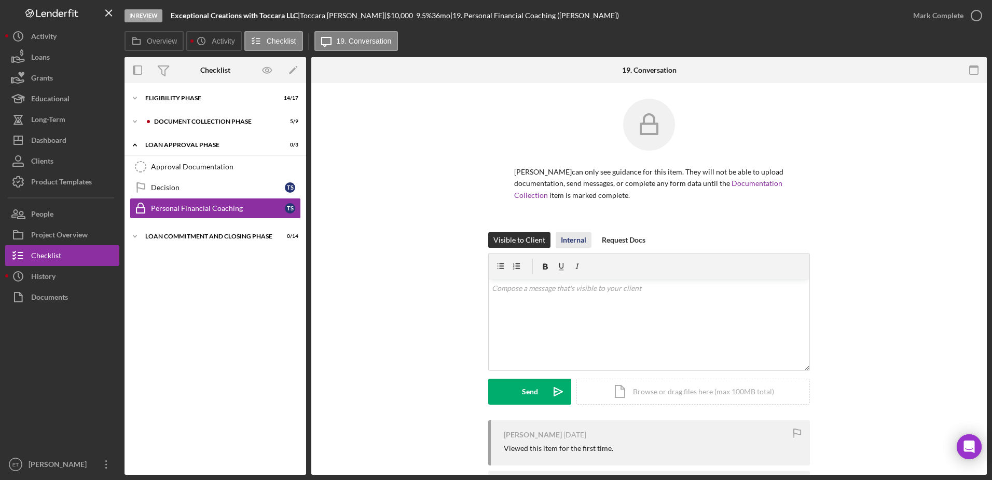
click at [575, 238] on div "Internal" at bounding box center [573, 240] width 25 height 16
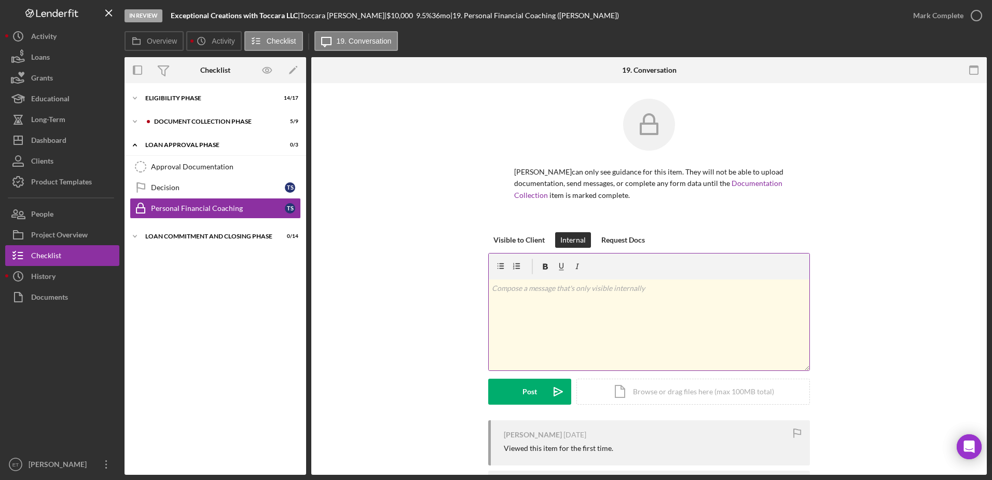
click at [537, 310] on div "v Color teal Color pink Remove color Add row above Add row below Add column bef…" at bounding box center [649, 324] width 321 height 91
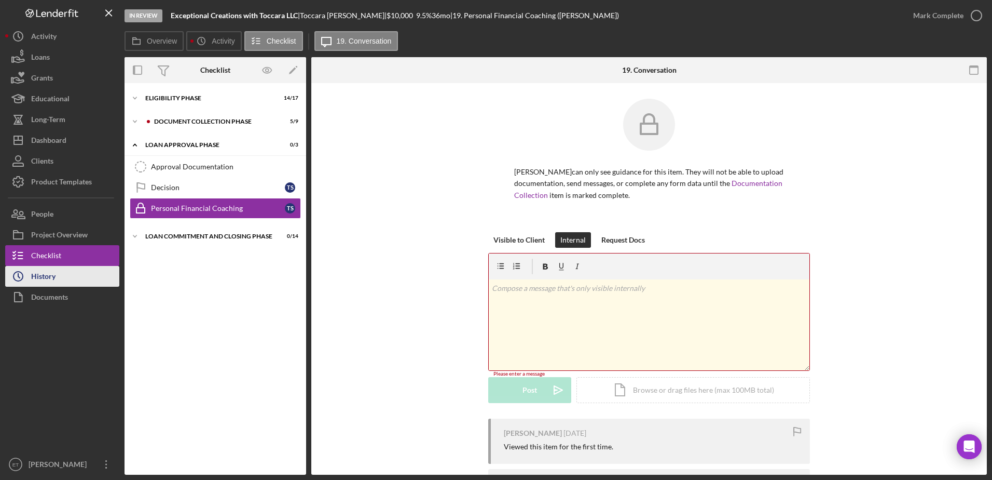
click at [52, 275] on div "History" at bounding box center [43, 277] width 24 height 23
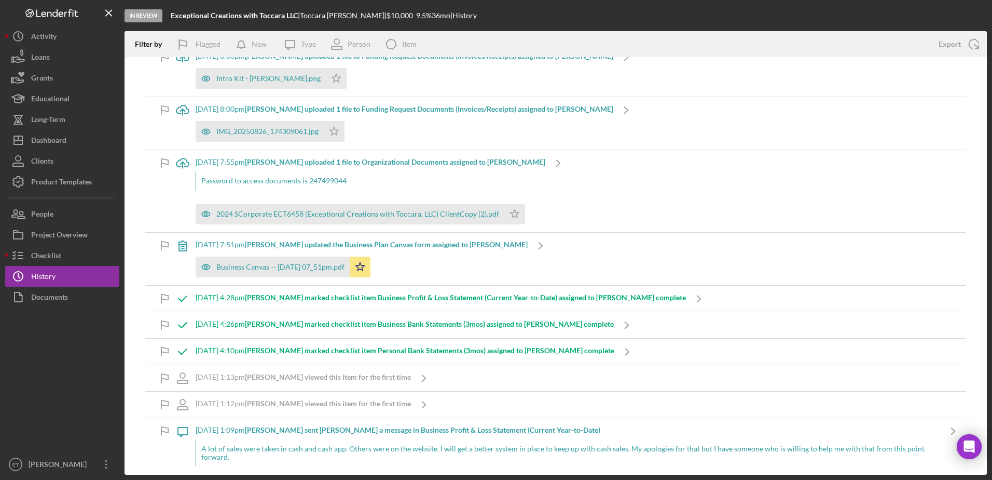
scroll to position [864, 0]
click at [205, 267] on icon "button" at bounding box center [206, 266] width 3 height 3
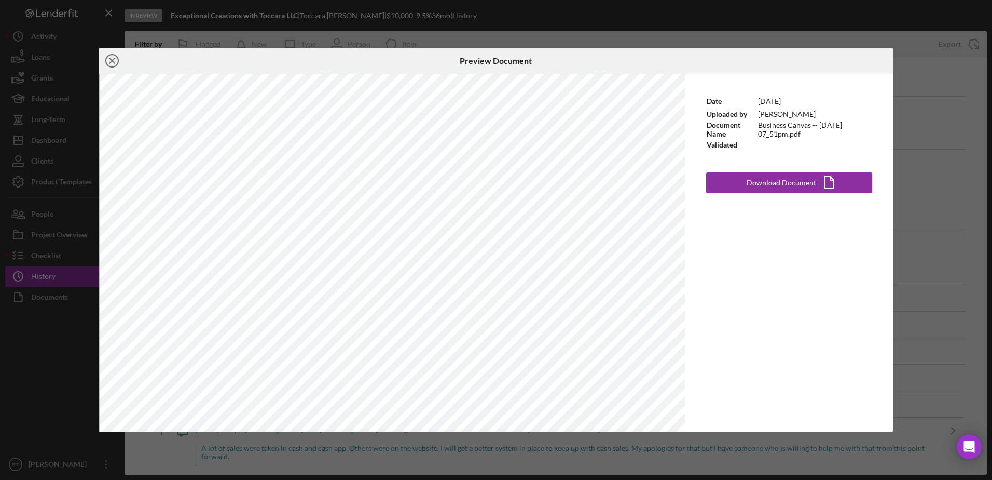
click at [104, 62] on icon "Icon/Close" at bounding box center [112, 61] width 26 height 26
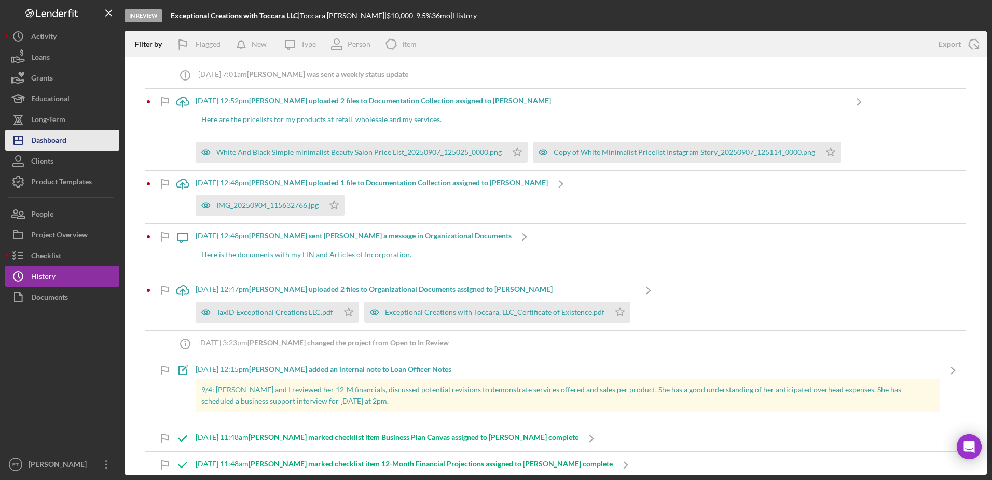
click at [68, 131] on button "Icon/Dashboard Dashboard" at bounding box center [62, 140] width 114 height 21
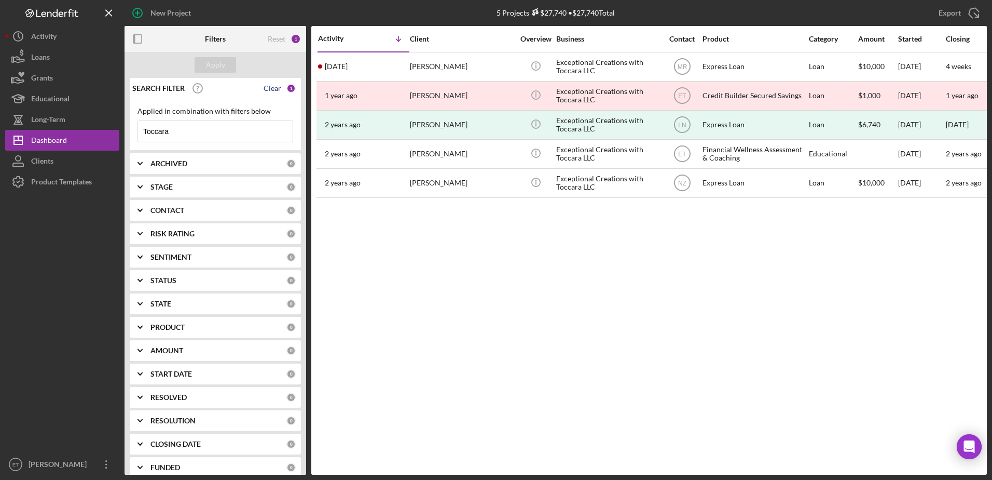
click at [266, 88] on div "Clear" at bounding box center [273, 88] width 18 height 8
click at [279, 40] on div "Reset" at bounding box center [277, 39] width 18 height 8
